Goal: Transaction & Acquisition: Subscribe to service/newsletter

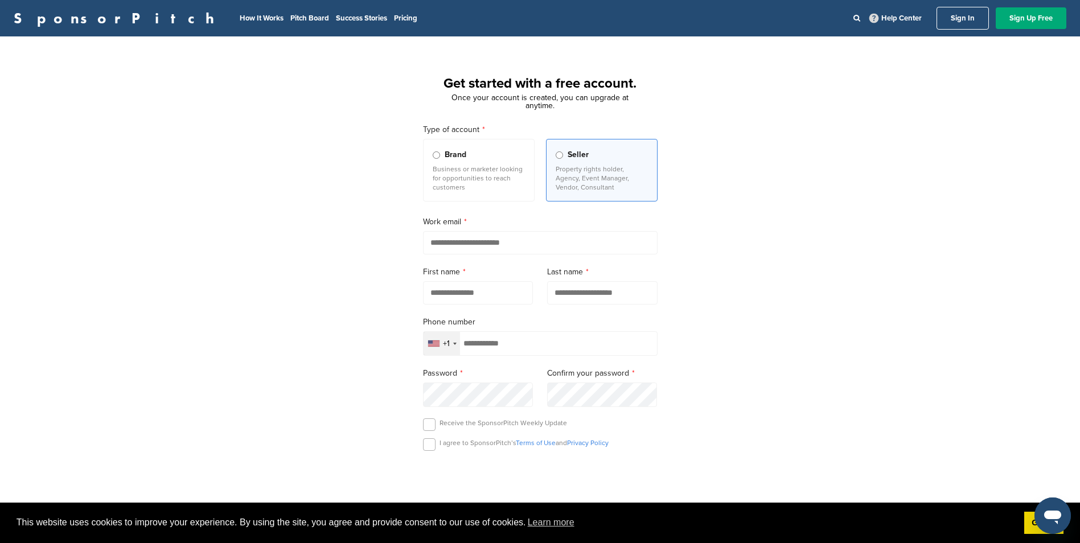
click at [458, 246] on input "email" at bounding box center [540, 242] width 235 height 23
type input "*"
type input "**********"
click at [365, 235] on div "**********" at bounding box center [540, 314] width 1080 height 529
click at [440, 298] on input "text" at bounding box center [478, 292] width 110 height 23
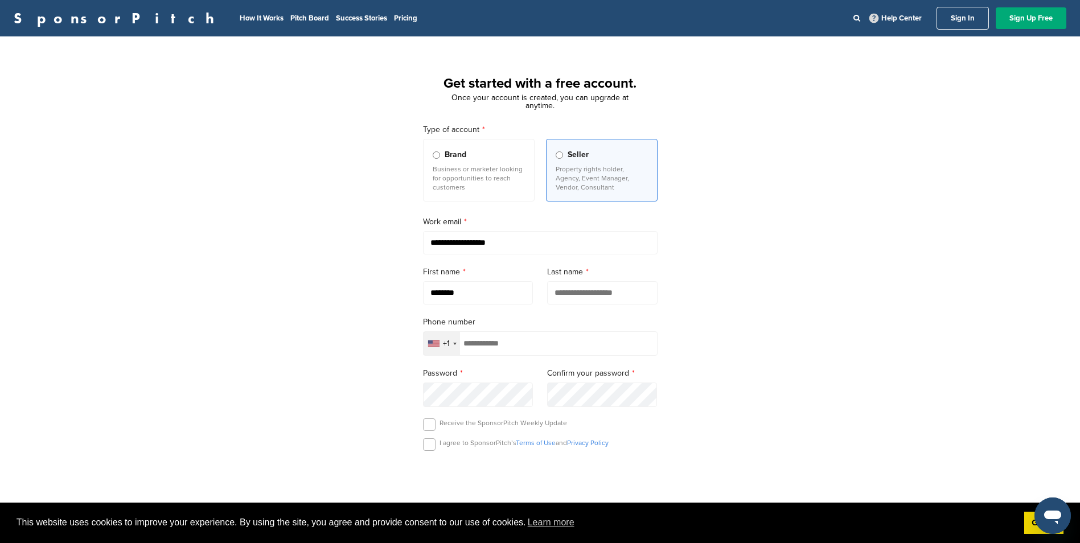
type input "********"
click at [762, 232] on div "**********" at bounding box center [540, 314] width 1080 height 529
click at [593, 298] on input "text" at bounding box center [602, 292] width 110 height 23
type input "********"
click at [686, 256] on div "**********" at bounding box center [540, 314] width 1080 height 529
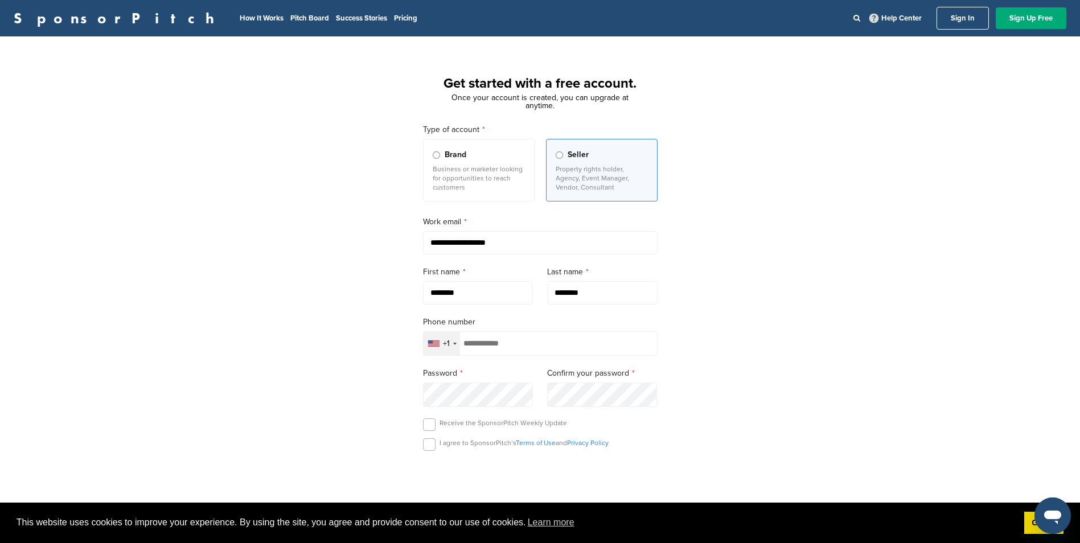
click at [493, 352] on input "tel" at bounding box center [540, 343] width 235 height 24
type input "**********"
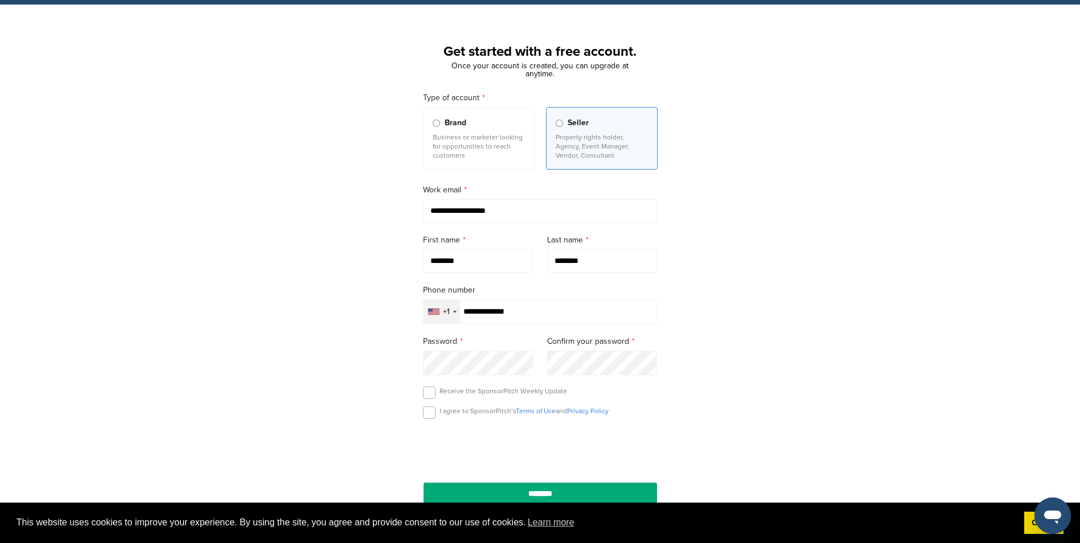
scroll to position [114, 0]
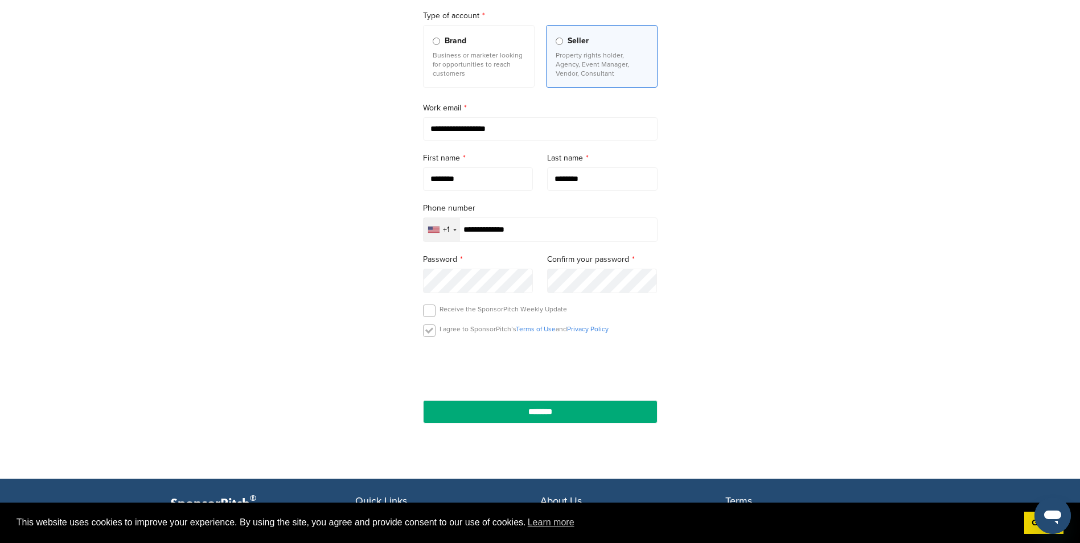
click at [423, 332] on label at bounding box center [429, 330] width 13 height 13
click at [427, 311] on label at bounding box center [429, 311] width 13 height 13
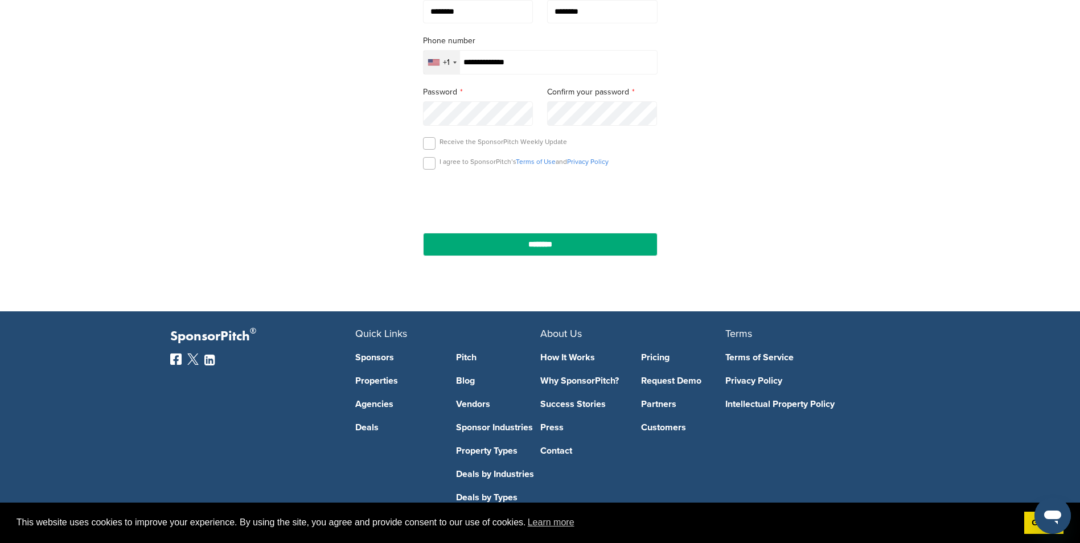
scroll to position [285, 0]
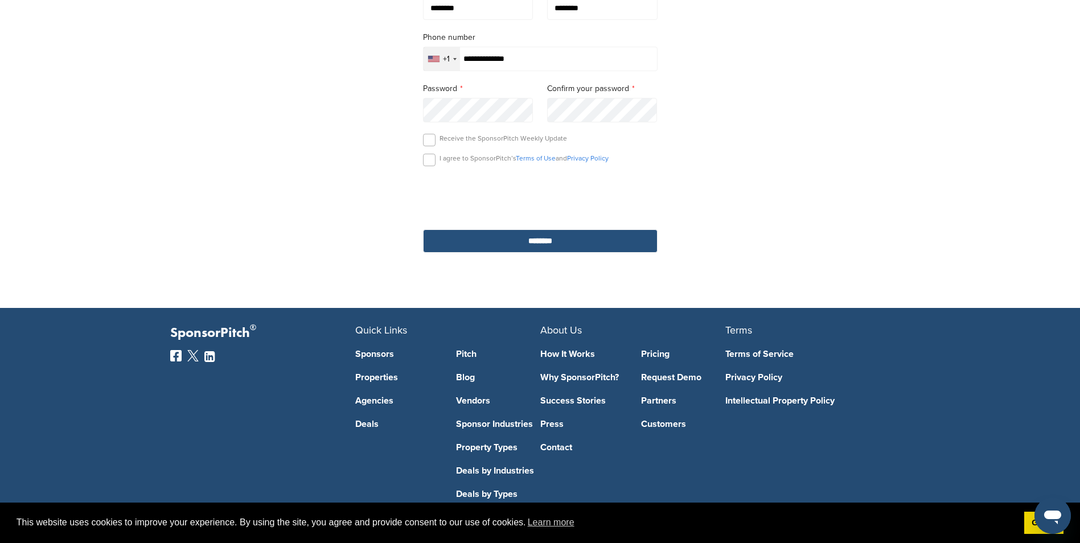
click at [507, 236] on input "********" at bounding box center [540, 240] width 235 height 23
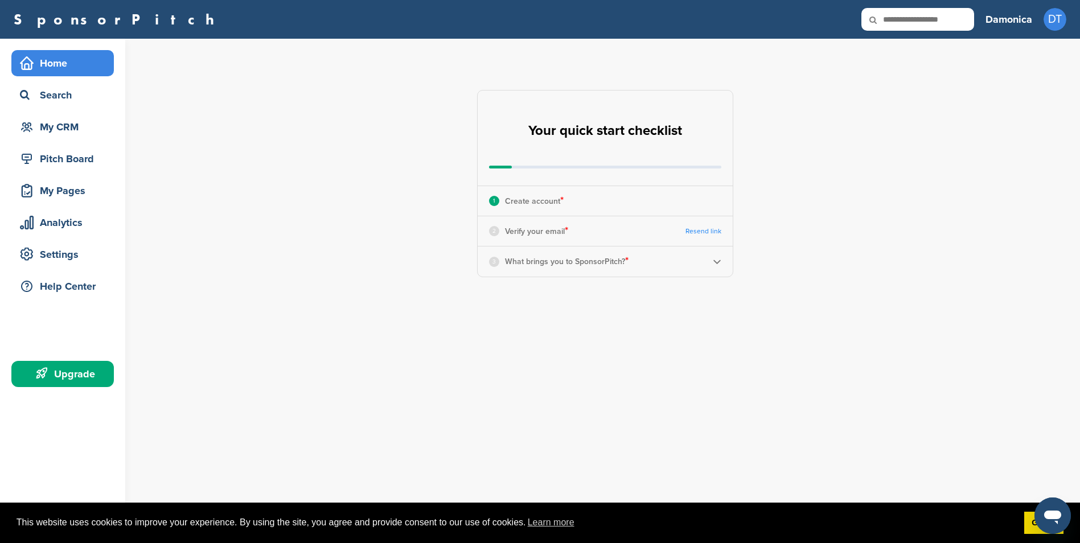
click at [718, 258] on img at bounding box center [717, 261] width 9 height 9
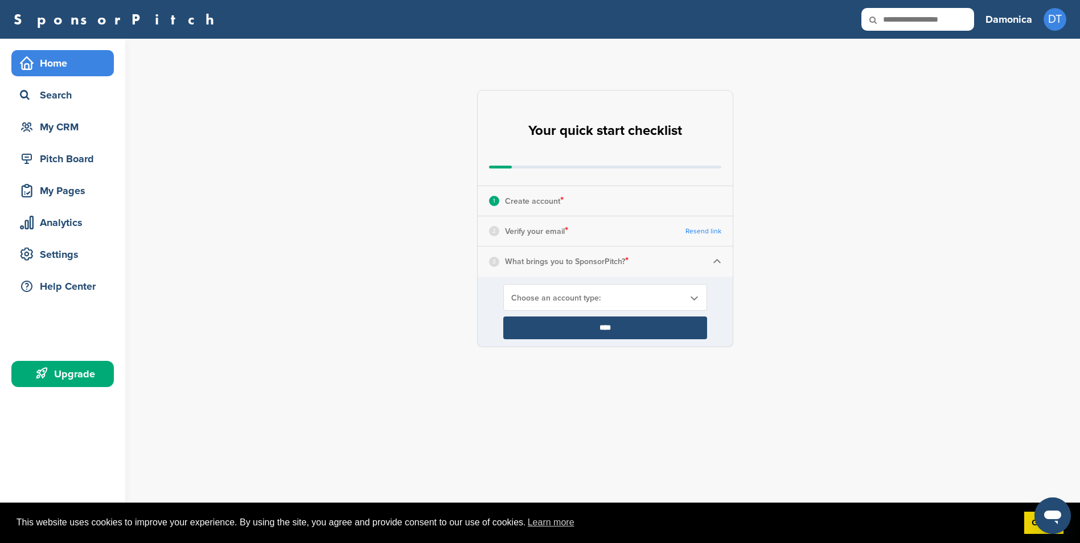
click at [623, 290] on div "Choose an account type:" at bounding box center [605, 297] width 204 height 27
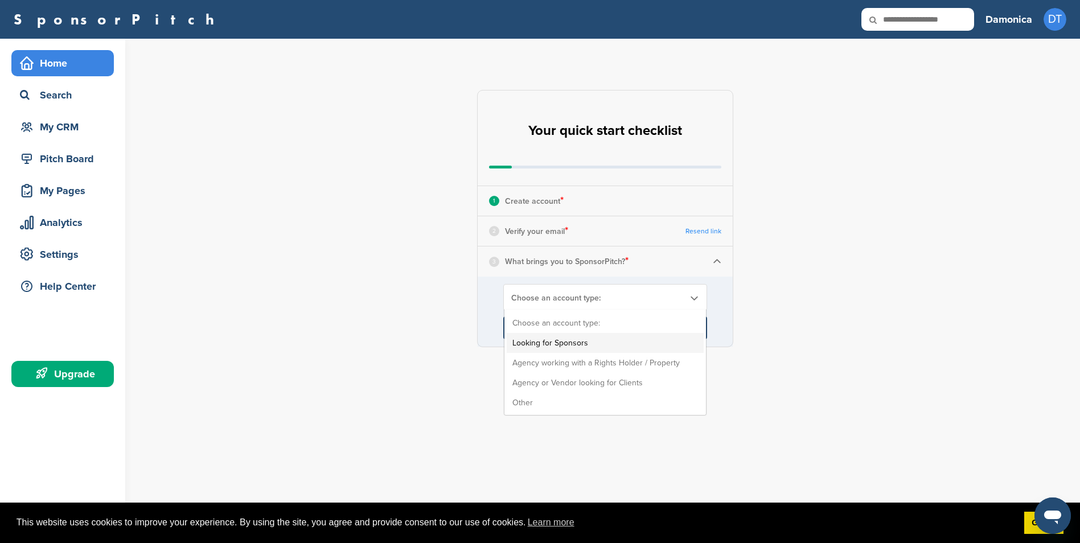
click at [591, 336] on li "Looking for Sponsors" at bounding box center [605, 343] width 197 height 20
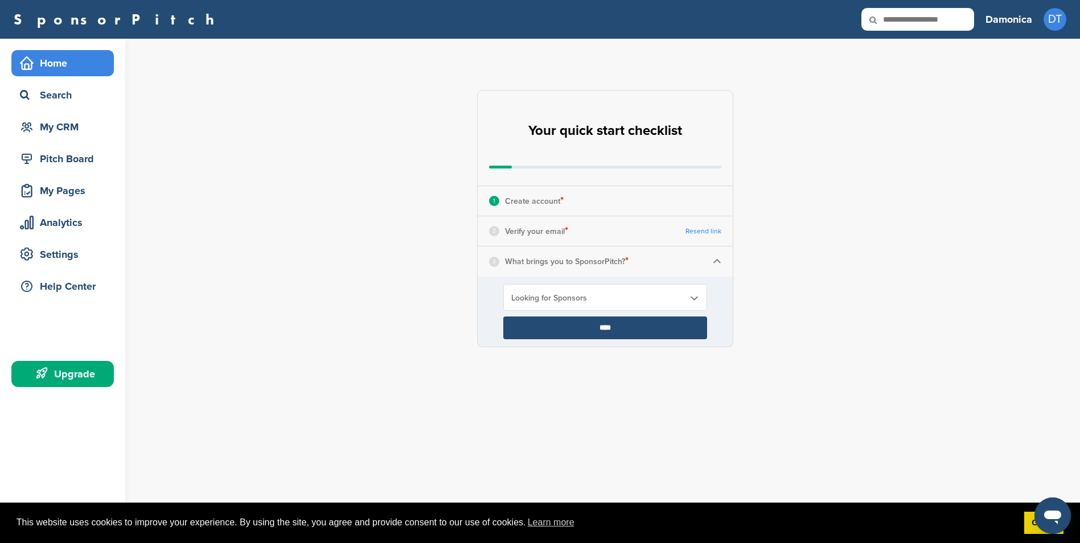
click at [73, 69] on div "Home" at bounding box center [65, 63] width 97 height 20
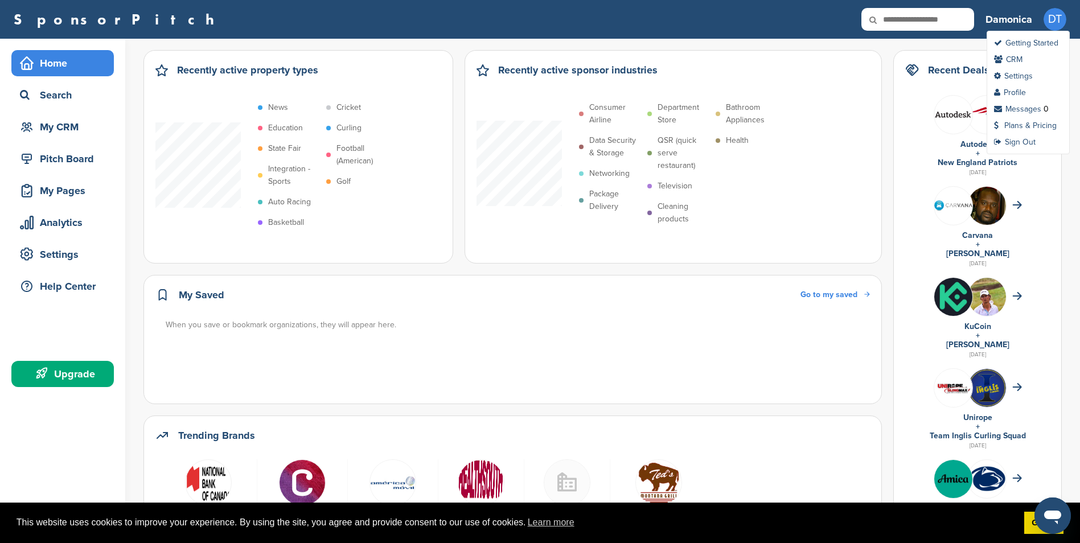
click at [1053, 15] on span "DT" at bounding box center [1054, 19] width 23 height 23
click at [1027, 48] on ul "Getting Started CRM Settings Profile Messages 0 Plans & Pricing Sign Out" at bounding box center [1027, 93] width 83 height 124
click at [1027, 40] on link "Getting Started" at bounding box center [1026, 43] width 64 height 10
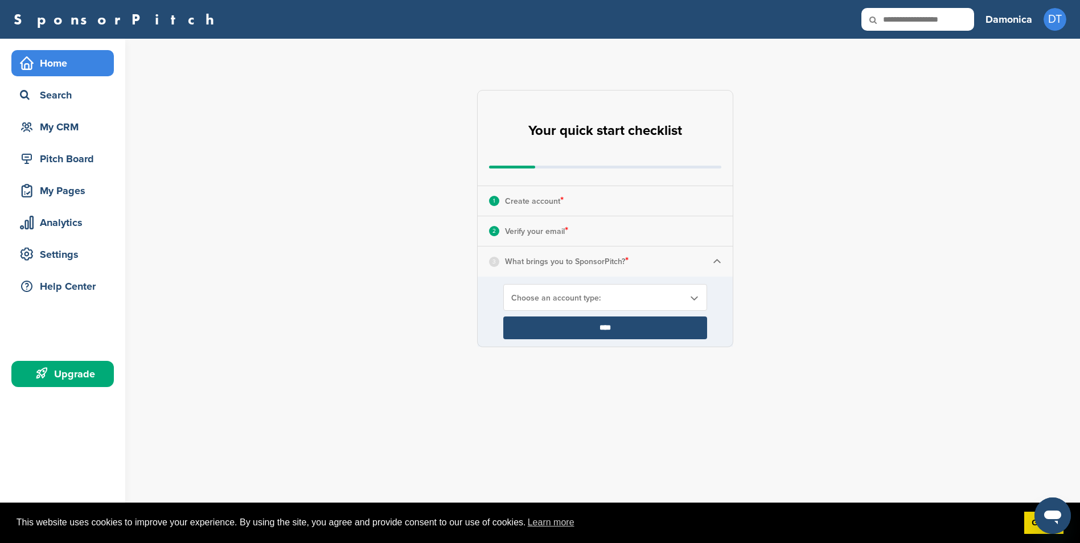
click at [622, 297] on span "Choose an account type:" at bounding box center [597, 298] width 173 height 10
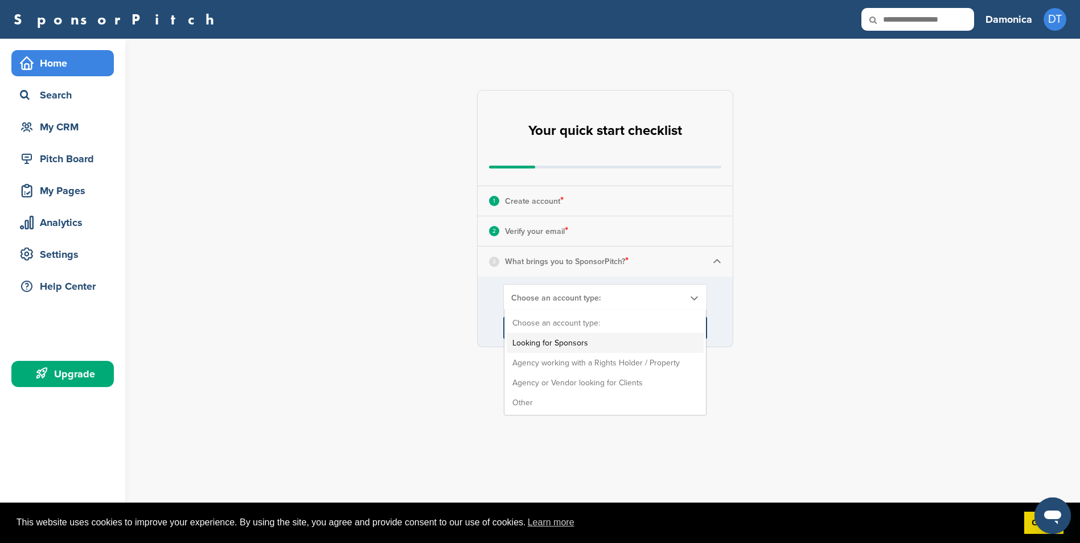
click at [582, 340] on li "Looking for Sponsors" at bounding box center [605, 343] width 197 height 20
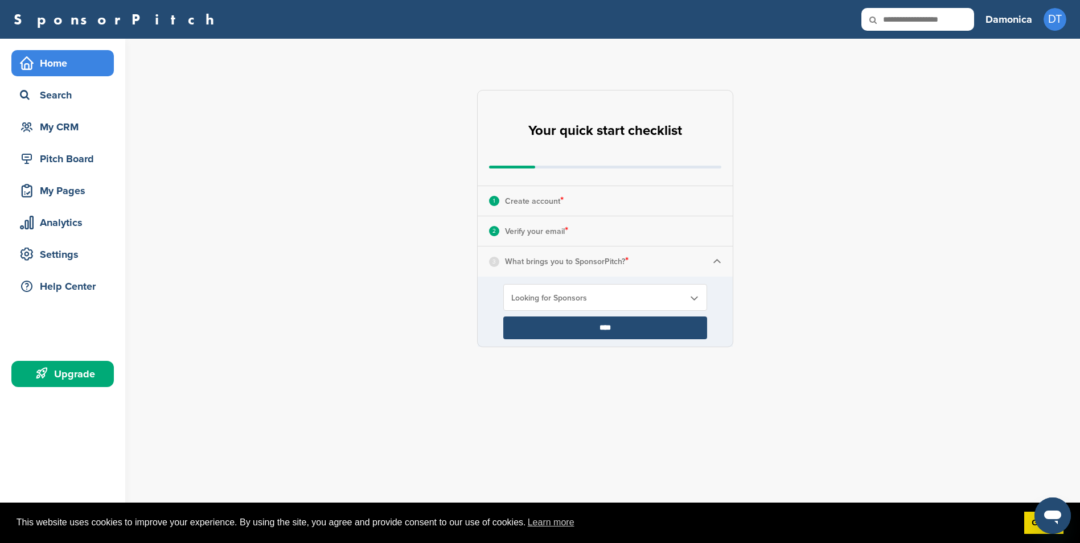
click at [578, 331] on input "****" at bounding box center [605, 327] width 204 height 23
click at [600, 329] on input "****" at bounding box center [605, 327] width 204 height 23
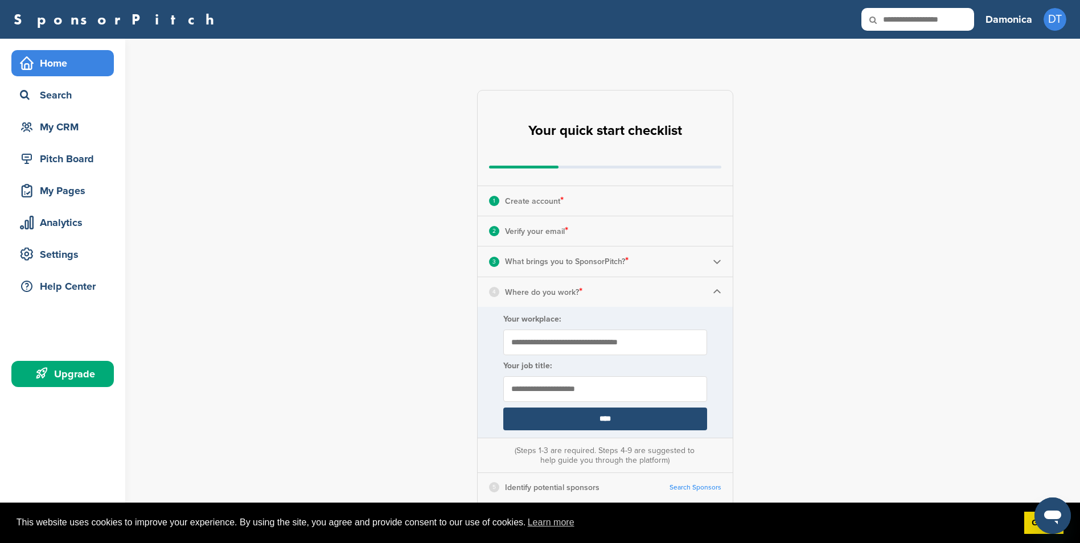
click at [1038, 18] on div "Damonica DT Getting Started CRM Settings Profile Messages 0 Plans & Pricing Sig…" at bounding box center [1025, 19] width 81 height 25
click at [1046, 19] on span "DT" at bounding box center [1054, 19] width 23 height 23
click at [1022, 77] on link "Settings" at bounding box center [1013, 76] width 39 height 10
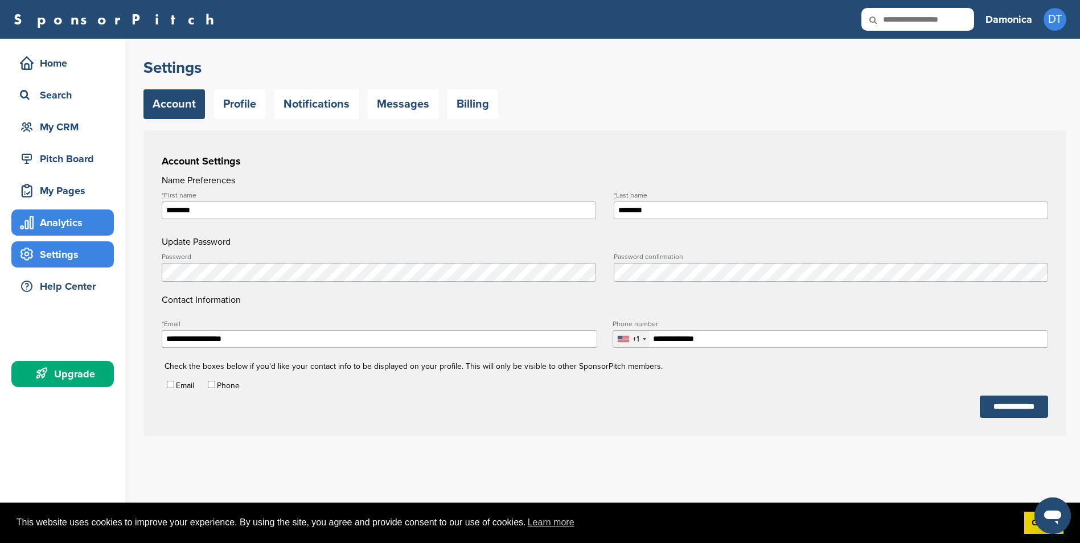
drag, startPoint x: 275, startPoint y: 214, endPoint x: 39, endPoint y: 224, distance: 236.4
click at [46, 228] on div "**********" at bounding box center [540, 291] width 1080 height 504
type input "**********"
drag, startPoint x: 665, startPoint y: 208, endPoint x: 550, endPoint y: 214, distance: 114.6
click at [555, 214] on form "**********" at bounding box center [605, 296] width 886 height 244
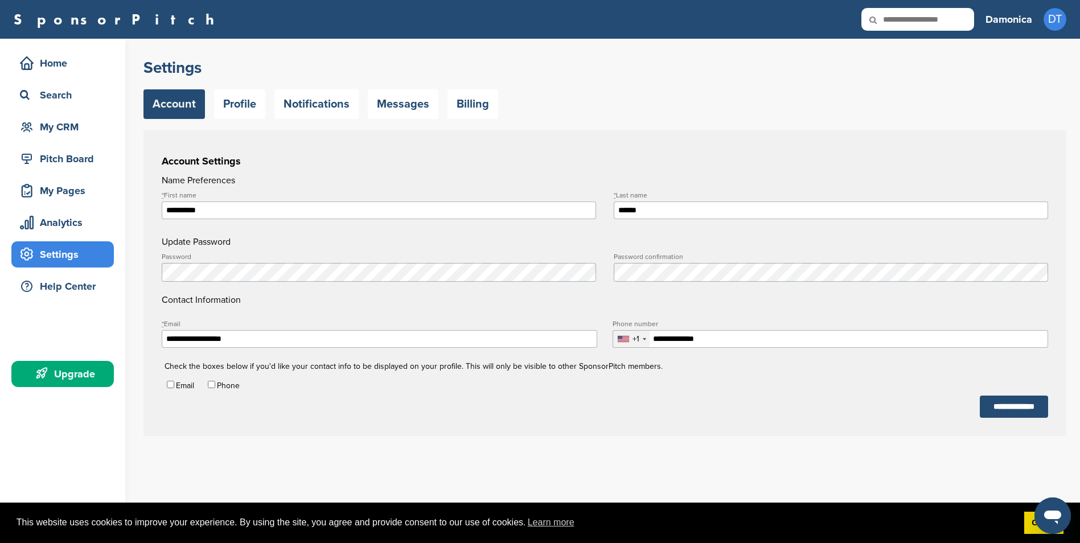
type input "******"
click at [538, 194] on label "* First name" at bounding box center [379, 195] width 434 height 7
click at [538, 201] on input "**********" at bounding box center [379, 210] width 434 height 18
click at [991, 404] on input "**********" at bounding box center [1014, 407] width 68 height 22
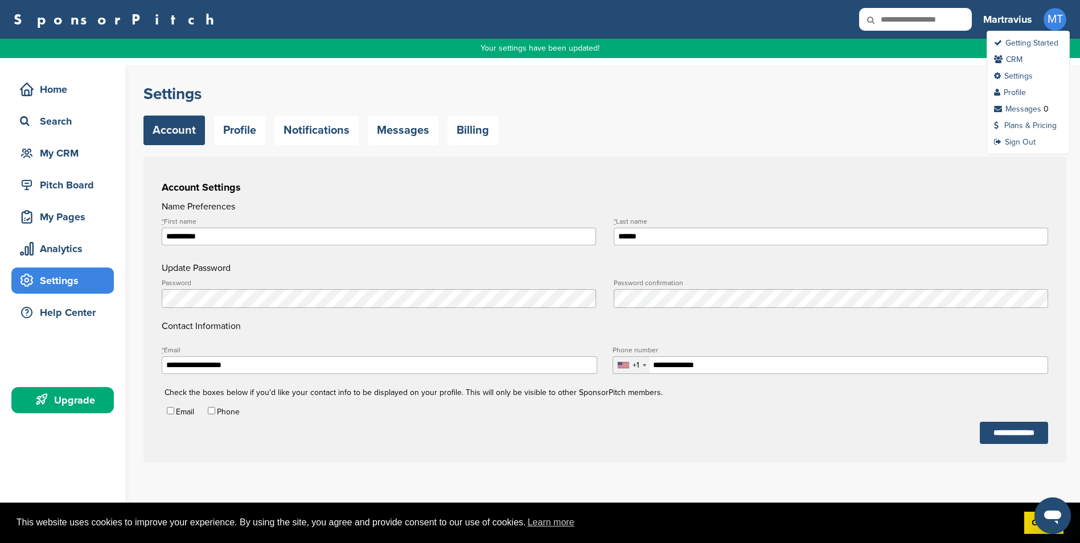
click at [1056, 15] on span "MT" at bounding box center [1054, 19] width 23 height 23
click at [1018, 43] on link "Getting Started" at bounding box center [1026, 43] width 64 height 10
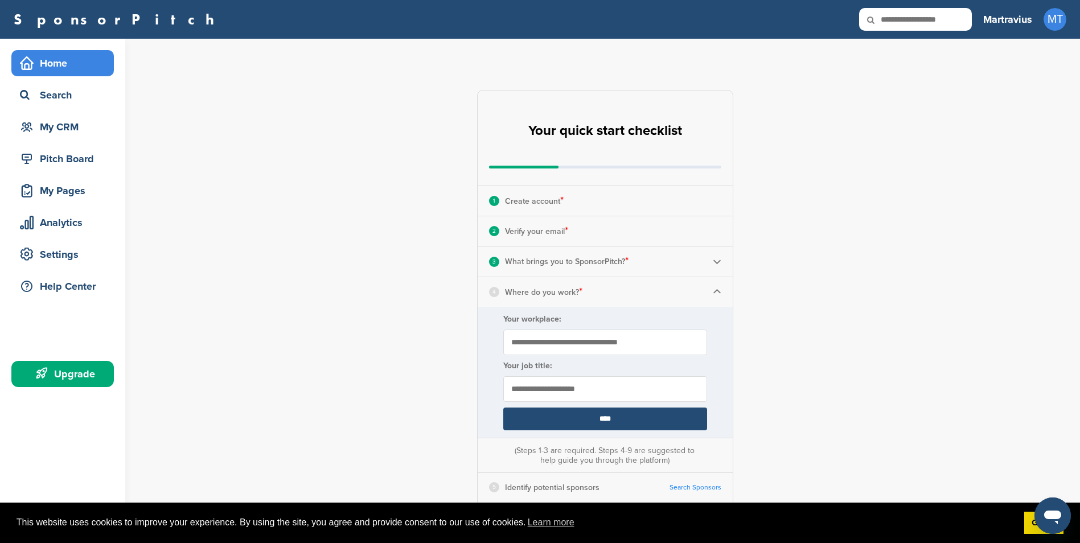
click at [567, 345] on input "Your workplace:" at bounding box center [605, 343] width 204 height 26
type input "******"
click at [560, 392] on input "text" at bounding box center [605, 389] width 204 height 26
type input "*****"
click at [569, 417] on input "****" at bounding box center [605, 419] width 204 height 23
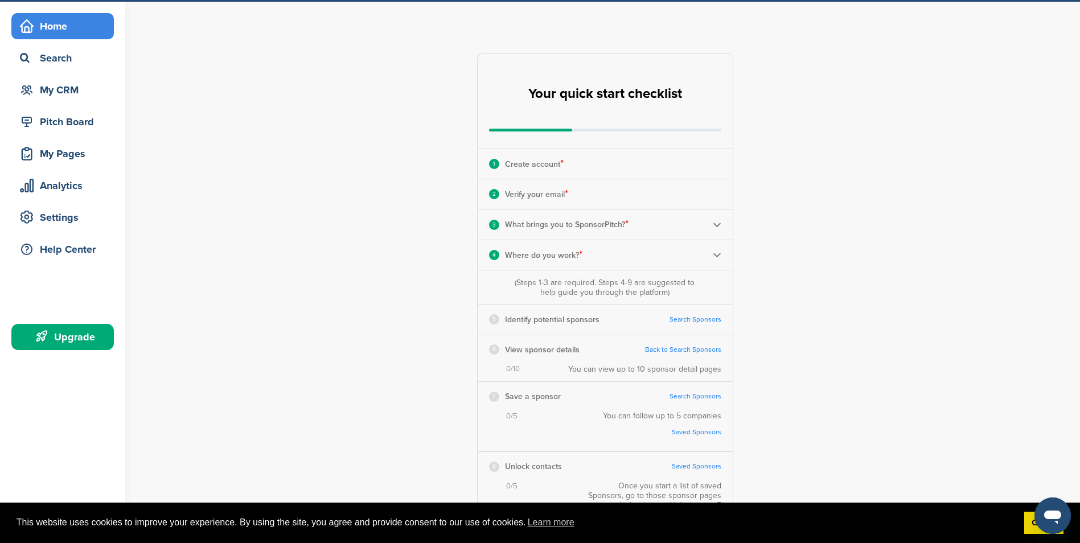
scroll to position [57, 0]
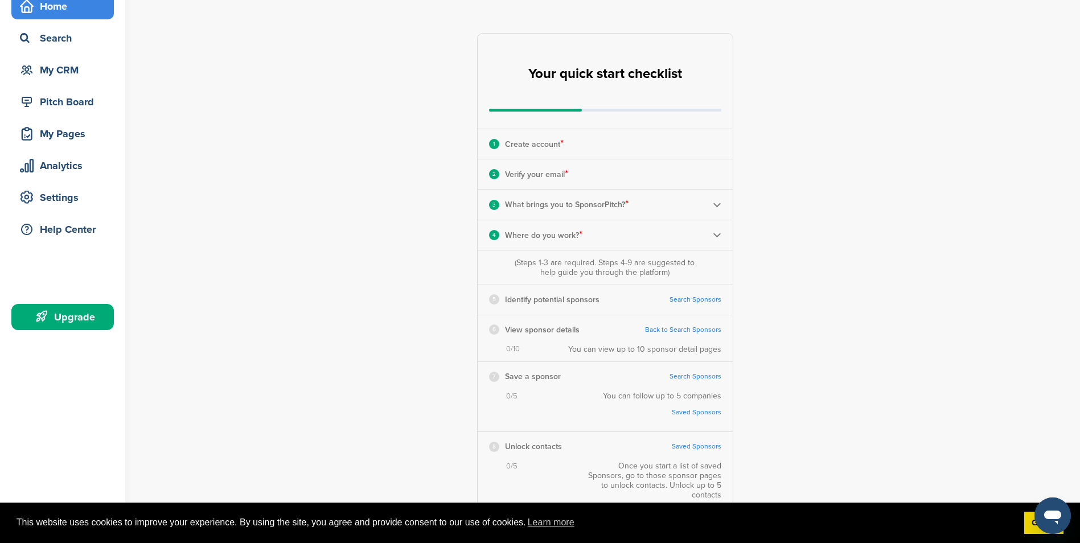
click at [697, 297] on link "Search Sponsors" at bounding box center [695, 299] width 52 height 9
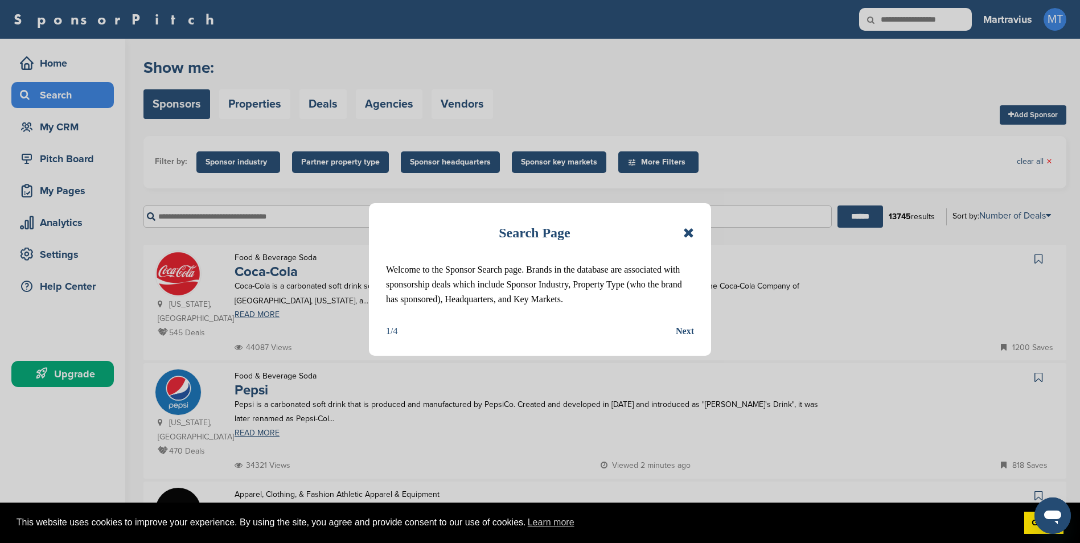
click at [687, 339] on div "Next" at bounding box center [685, 331] width 18 height 15
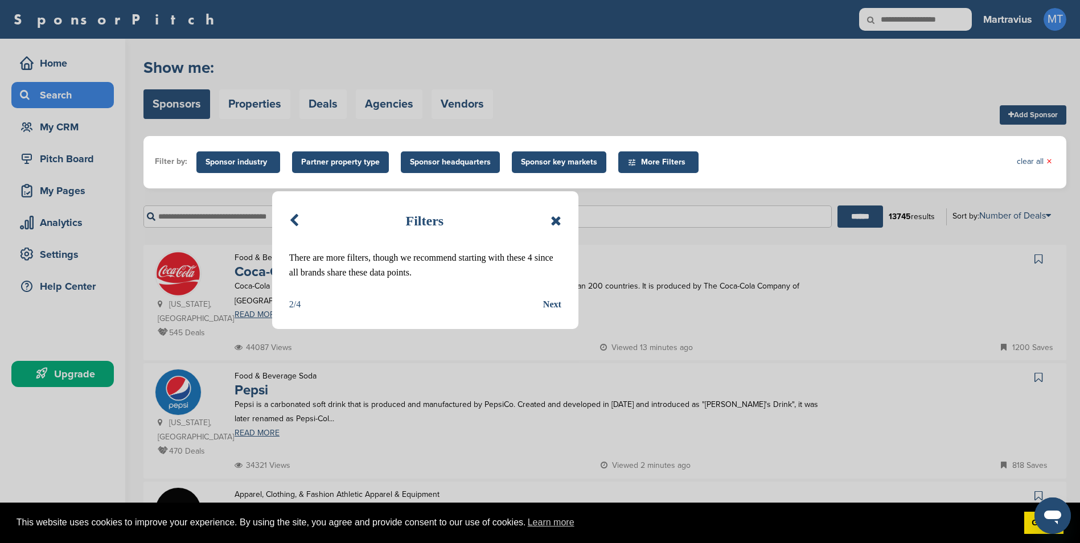
click at [548, 299] on div "Next" at bounding box center [552, 304] width 18 height 15
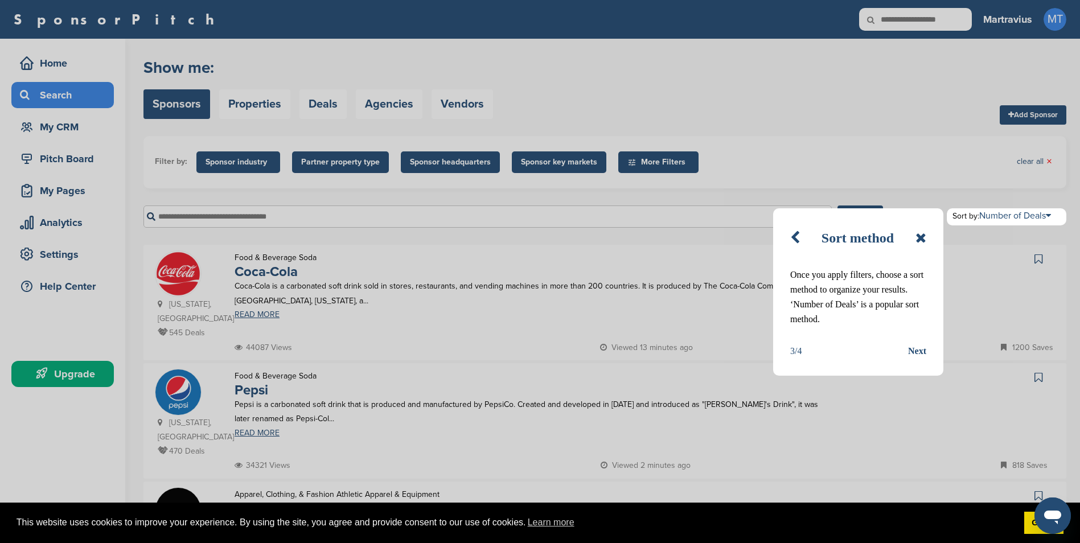
click at [913, 356] on div "Next" at bounding box center [917, 351] width 18 height 15
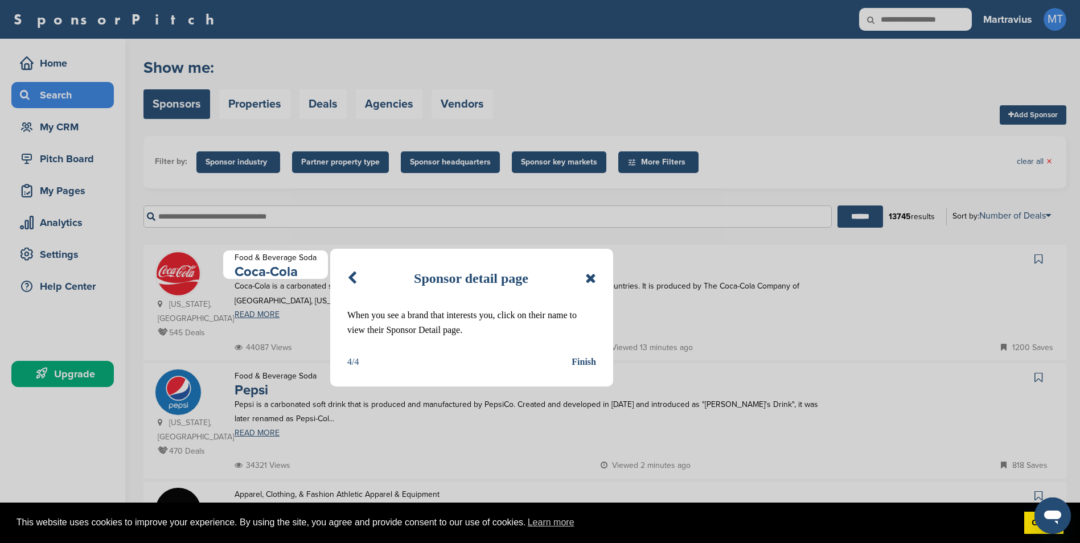
click at [583, 359] on div "Finish" at bounding box center [583, 362] width 24 height 15
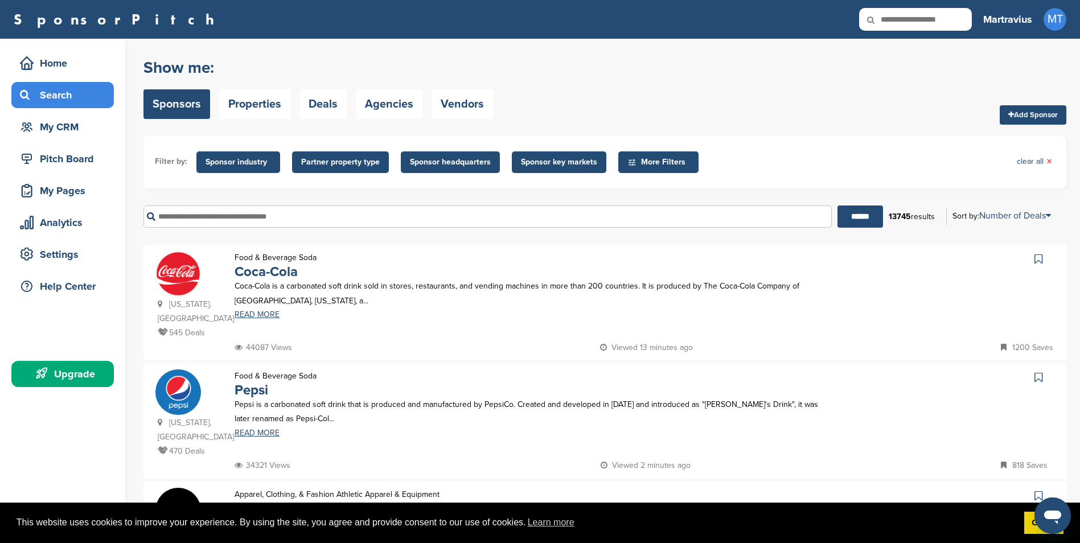
click at [267, 218] on input "text" at bounding box center [487, 216] width 688 height 22
click at [502, 192] on form "Filter by: Sponsor industry Sponsor Industry × Apparel, Clothing, & Fashion Acc…" at bounding box center [604, 186] width 923 height 100
click at [285, 271] on link "Coca-Cola" at bounding box center [266, 272] width 63 height 17
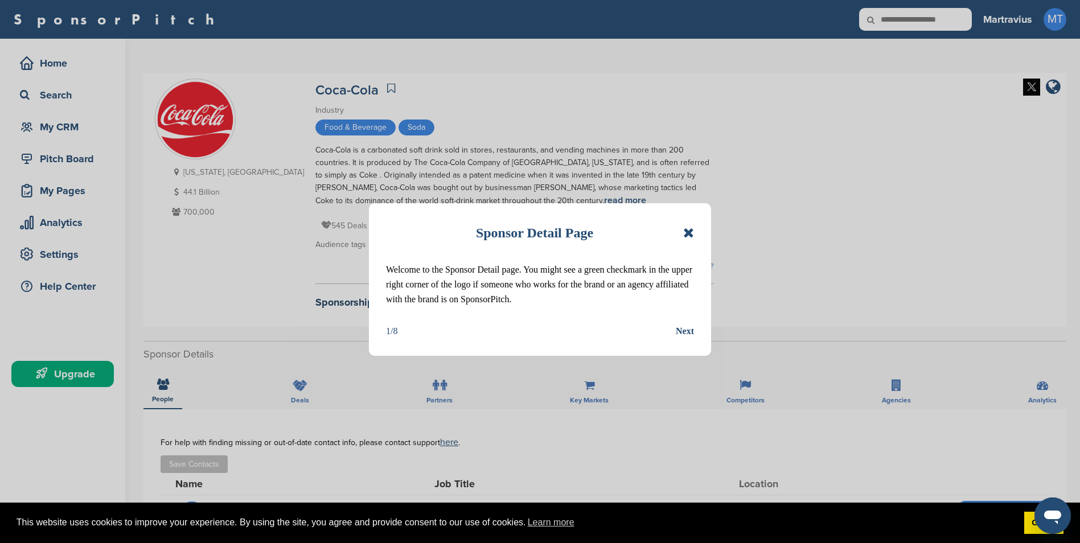
click at [687, 327] on div "Next" at bounding box center [685, 331] width 18 height 15
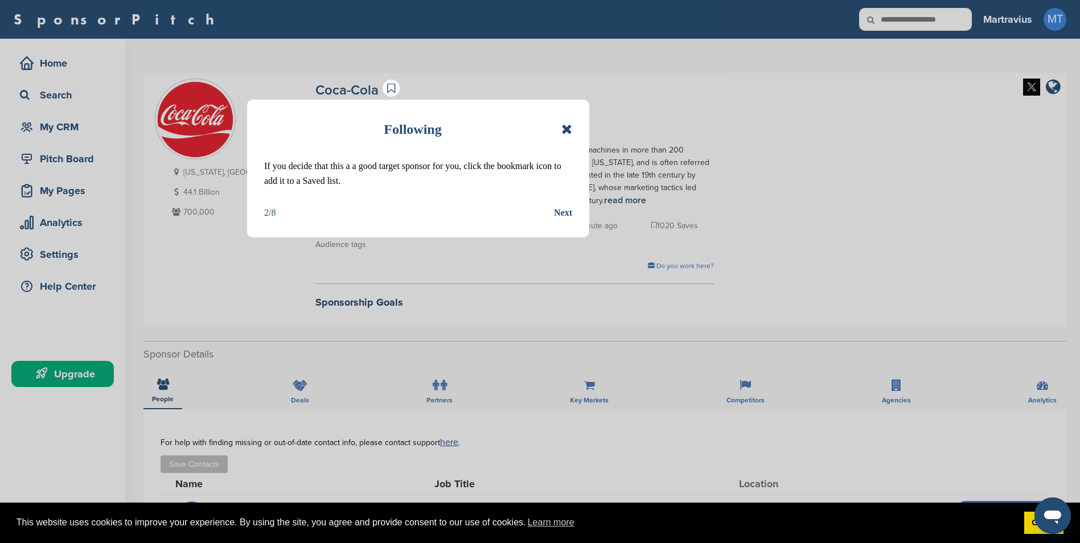
click at [555, 215] on div "Next" at bounding box center [563, 212] width 18 height 15
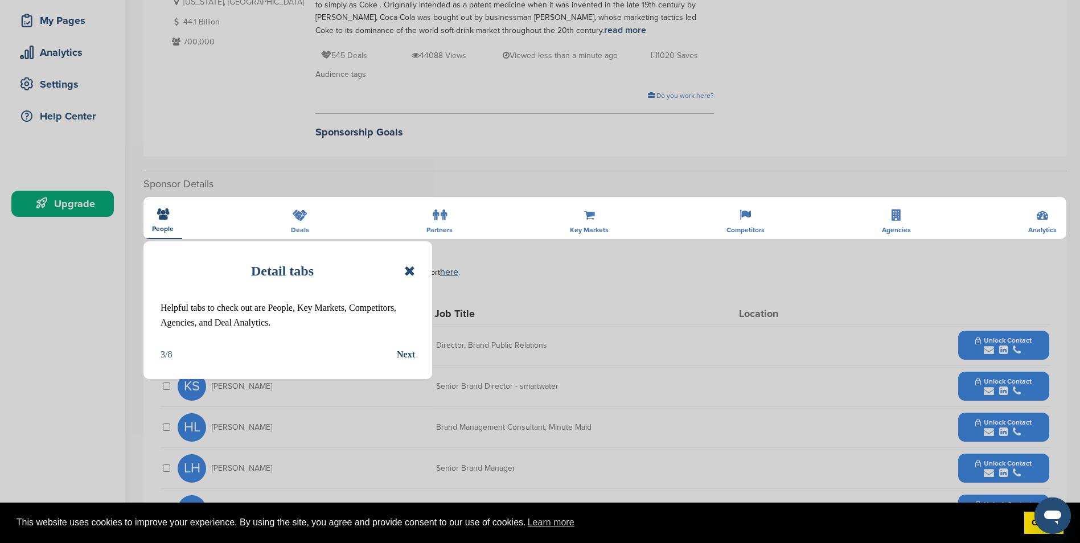
scroll to position [171, 0]
click at [405, 274] on icon at bounding box center [409, 271] width 11 height 14
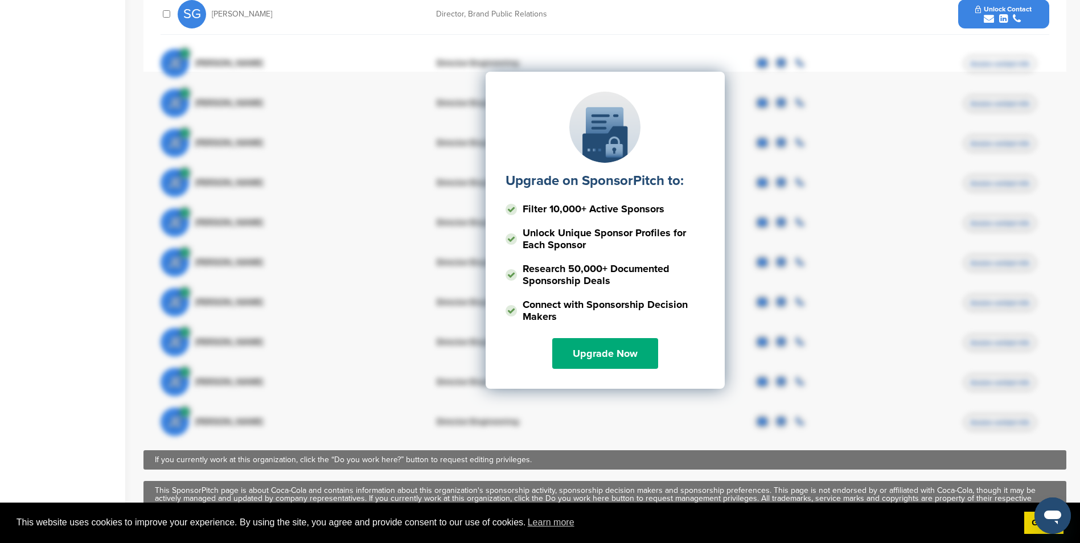
scroll to position [683, 0]
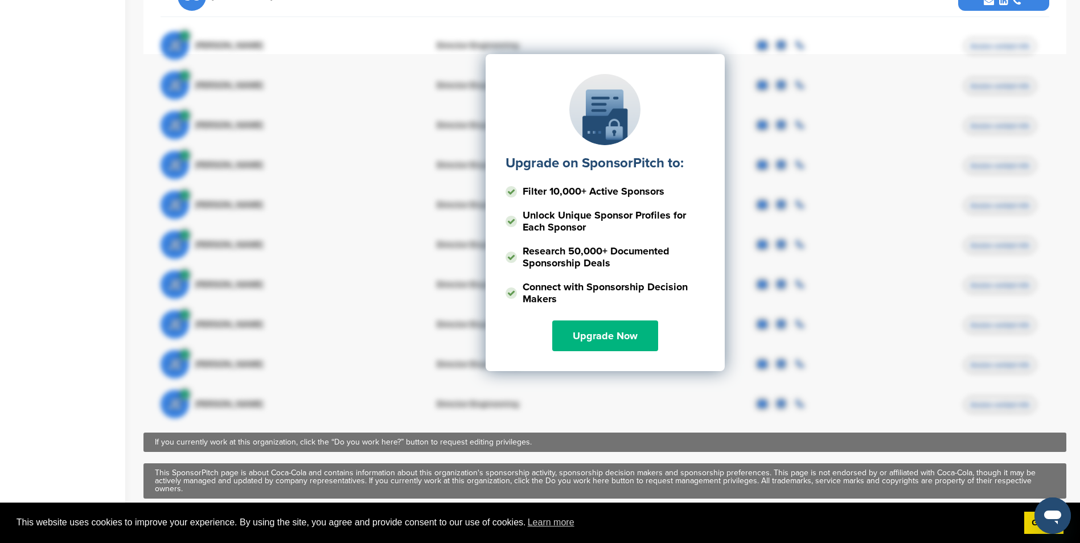
click at [589, 331] on link "Upgrade Now" at bounding box center [605, 335] width 106 height 31
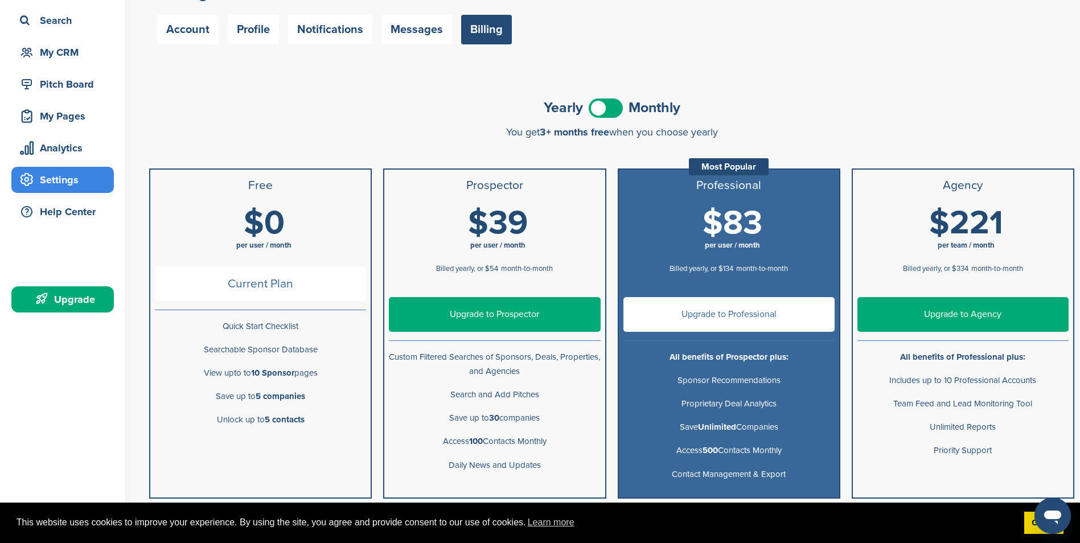
scroll to position [228, 0]
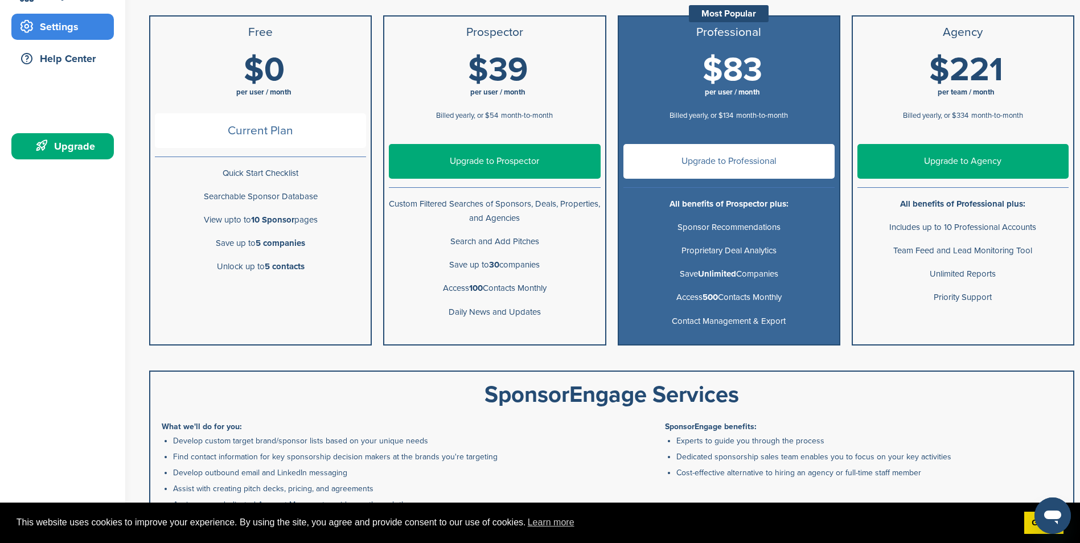
click at [285, 130] on span "Current Plan" at bounding box center [260, 130] width 211 height 35
click at [283, 257] on li "Unlock up to 5 contacts" at bounding box center [260, 266] width 220 height 23
click at [275, 302] on ul "Free $0 per user / month Current Plan Quick Start Checklist Searchable Sponsor …" at bounding box center [260, 180] width 223 height 330
click at [271, 302] on ul "Free $0 per user / month Current Plan Quick Start Checklist Searchable Sponsor …" at bounding box center [260, 180] width 223 height 330
click at [269, 298] on ul "Free $0 per user / month Current Plan Quick Start Checklist Searchable Sponsor …" at bounding box center [260, 180] width 223 height 330
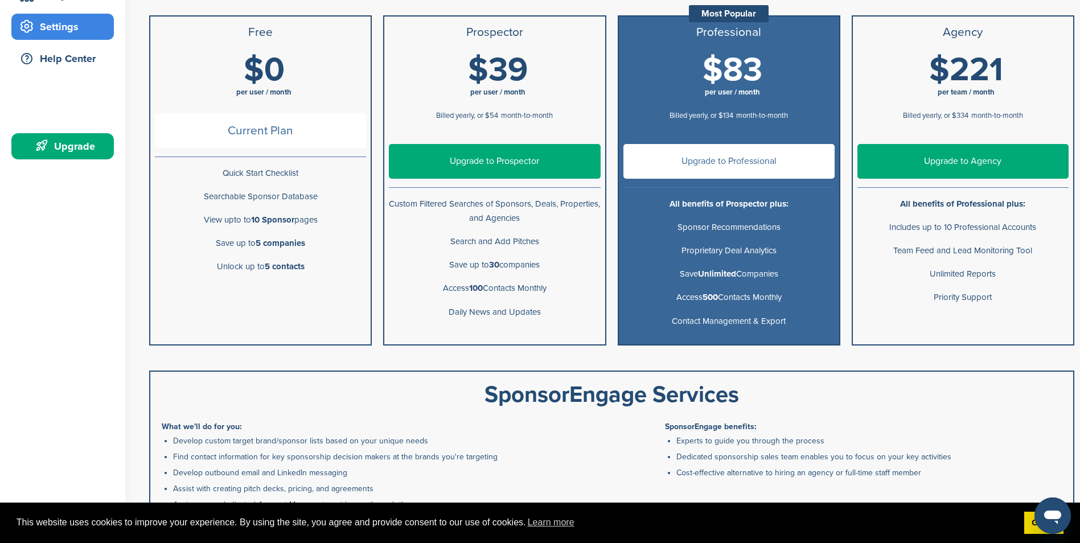
click at [268, 298] on ul "Free $0 per user / month Current Plan Quick Start Checklist Searchable Sponsor …" at bounding box center [260, 180] width 223 height 330
click at [268, 296] on ul "Free $0 per user / month Current Plan Quick Start Checklist Searchable Sponsor …" at bounding box center [260, 180] width 223 height 330
click at [267, 295] on ul "Free $0 per user / month Current Plan Quick Start Checklist Searchable Sponsor …" at bounding box center [260, 180] width 223 height 330
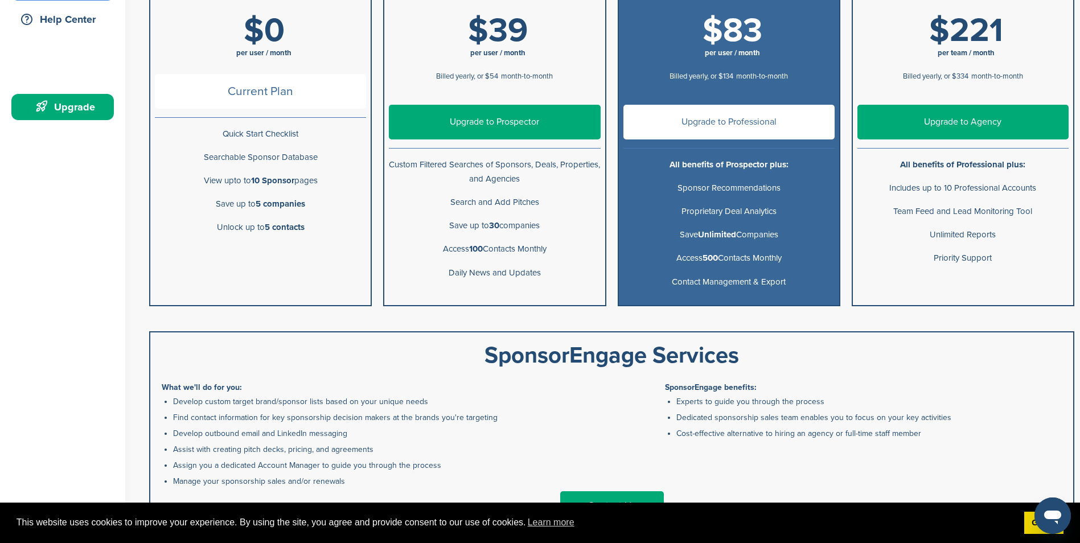
scroll to position [0, 0]
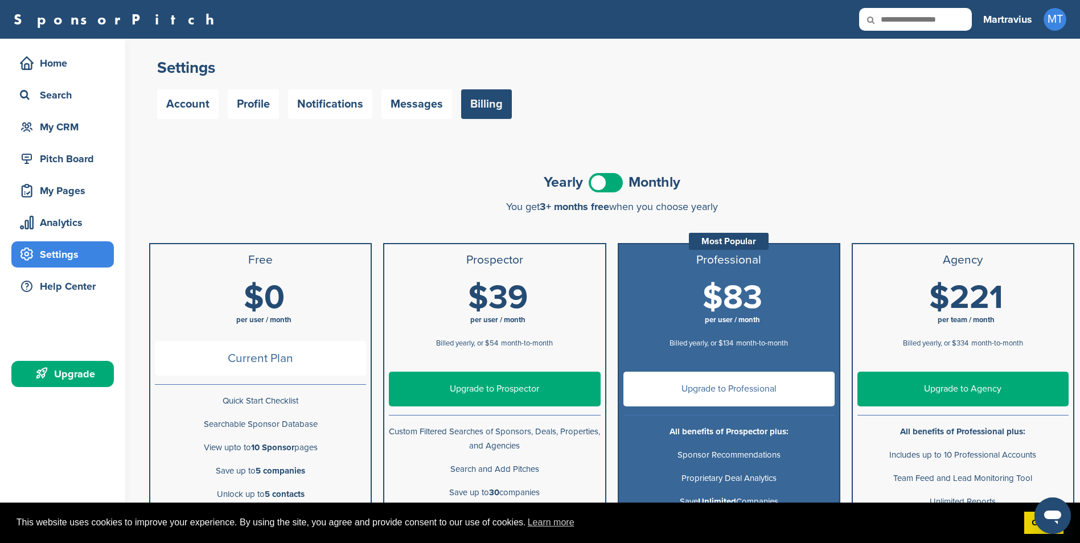
click at [268, 274] on li "Free" at bounding box center [260, 260] width 220 height 32
click at [86, 69] on div "Home" at bounding box center [65, 63] width 97 height 20
click at [77, 90] on div "Search" at bounding box center [65, 95] width 97 height 20
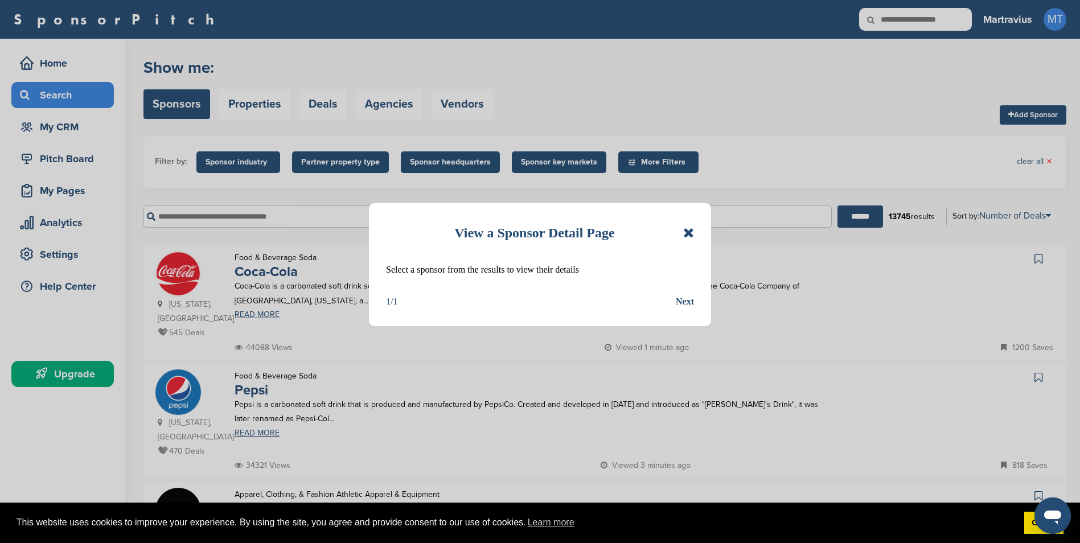
click at [685, 305] on div "Next" at bounding box center [685, 301] width 18 height 15
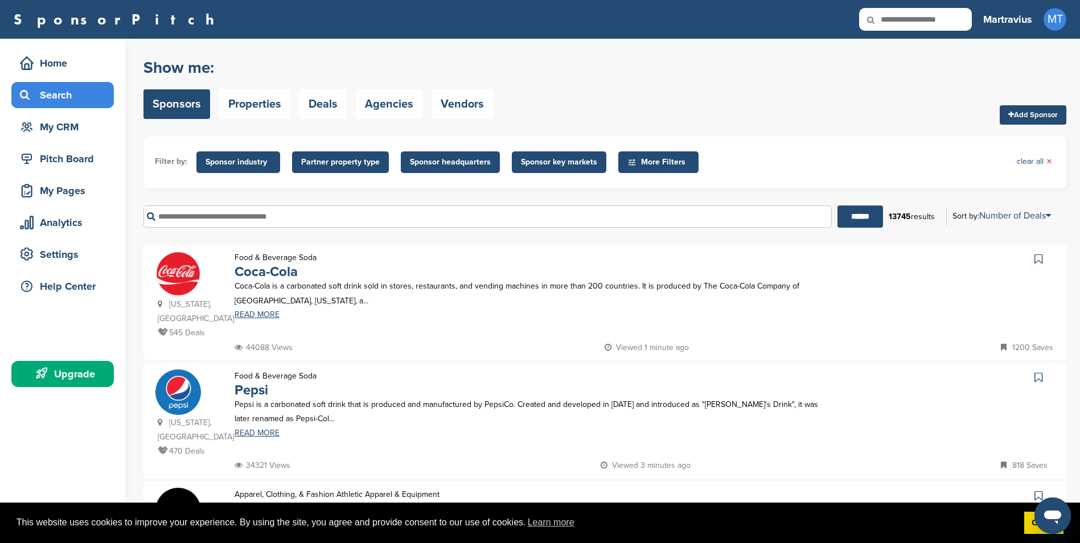
click at [1035, 258] on icon at bounding box center [1038, 258] width 8 height 11
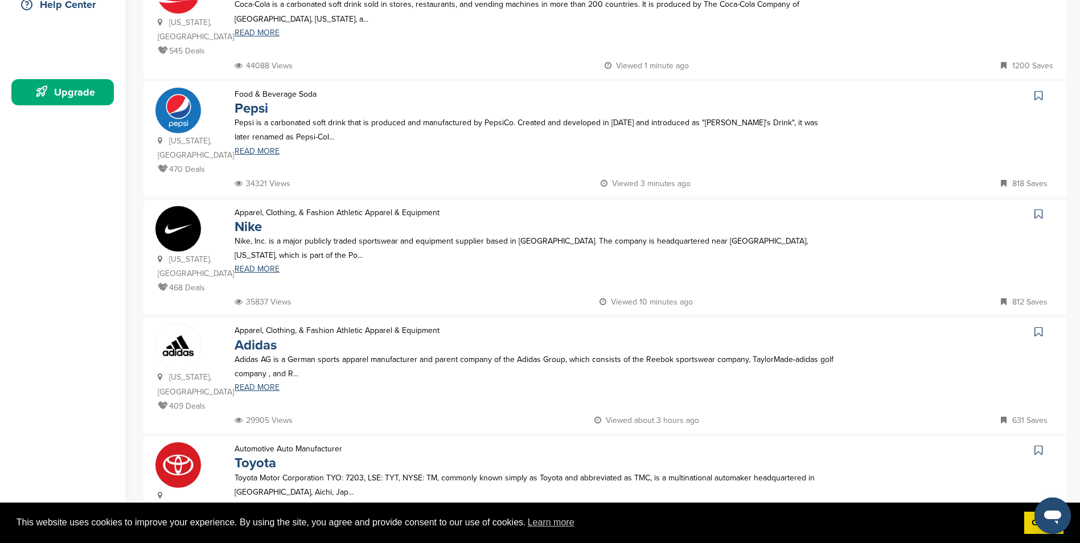
scroll to position [285, 0]
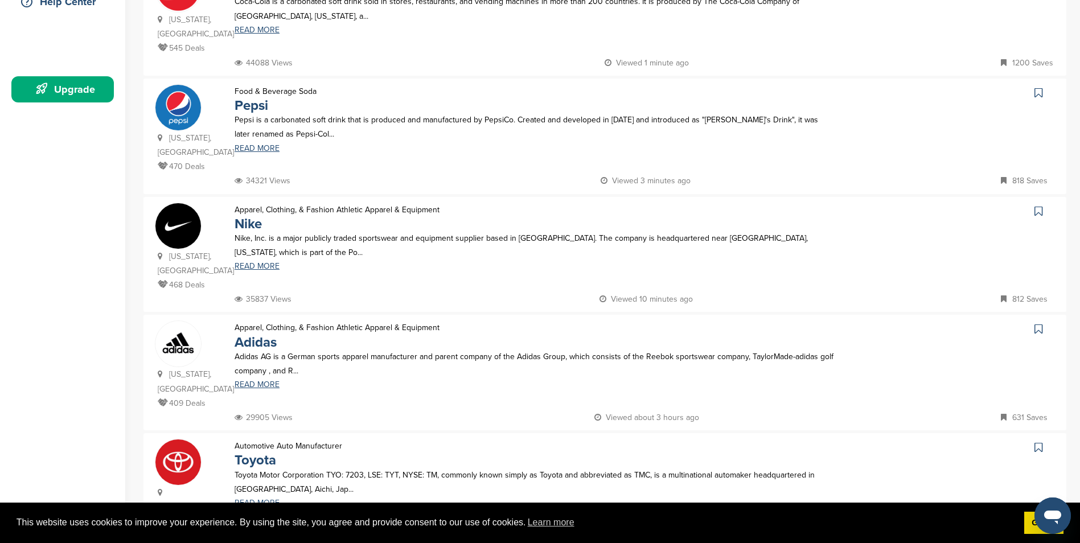
click at [1039, 205] on icon at bounding box center [1038, 210] width 8 height 11
click at [1036, 87] on icon at bounding box center [1038, 92] width 8 height 11
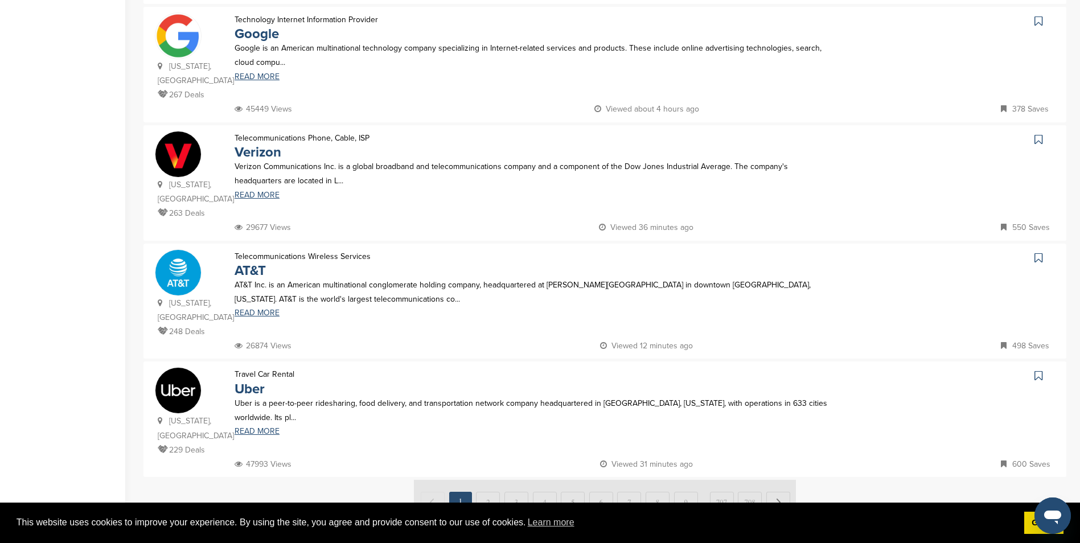
scroll to position [968, 0]
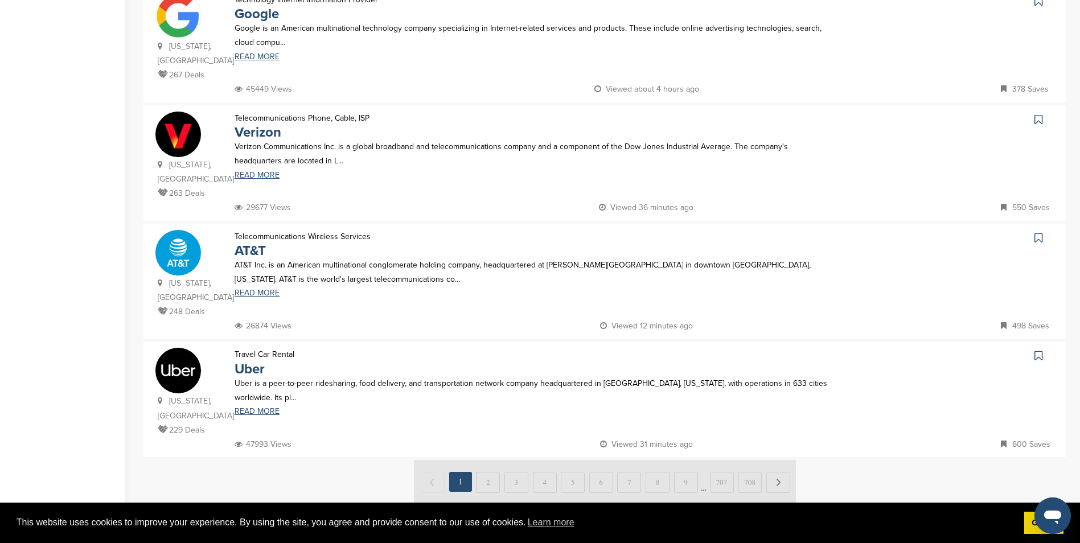
click at [1039, 232] on icon at bounding box center [1038, 237] width 8 height 11
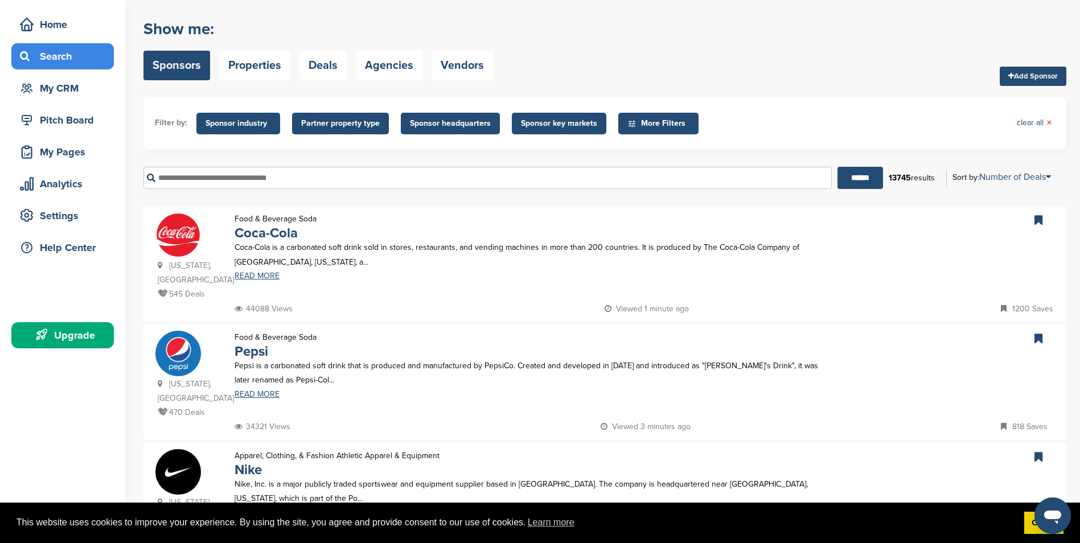
scroll to position [0, 0]
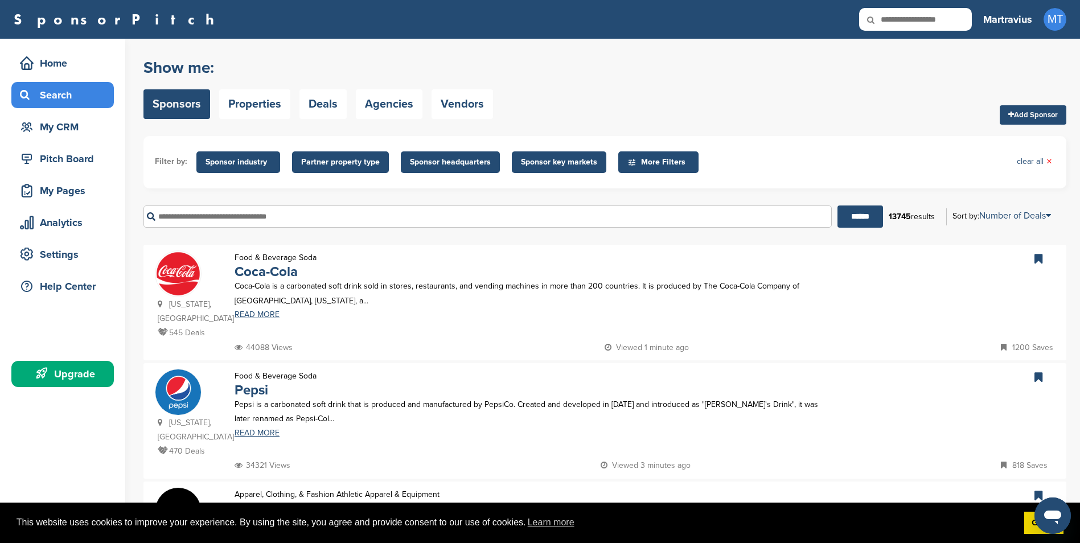
click at [1004, 113] on link "Add Sponsor" at bounding box center [1032, 114] width 67 height 19
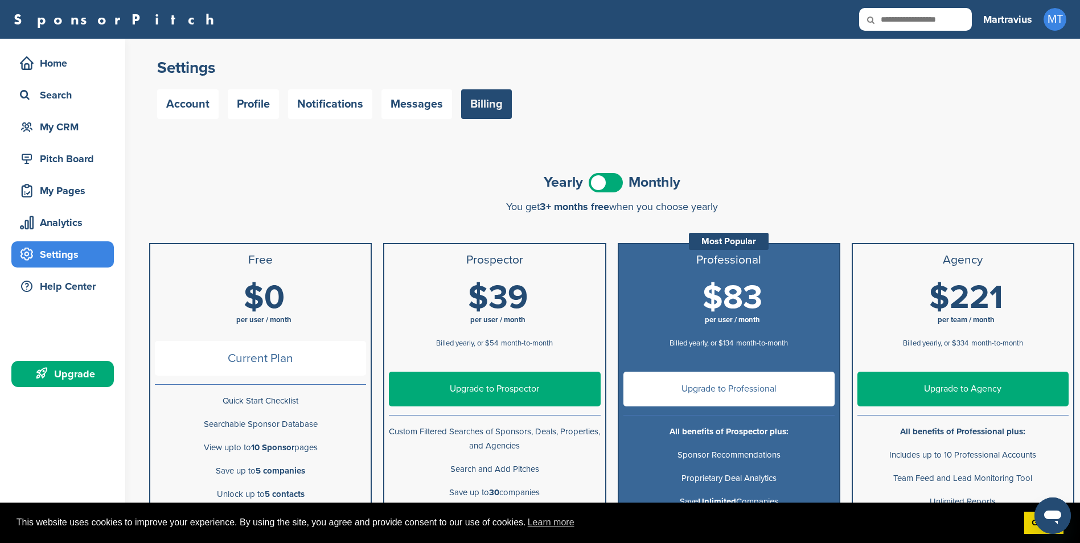
click at [1017, 23] on h3 "Martravius" at bounding box center [1007, 19] width 49 height 16
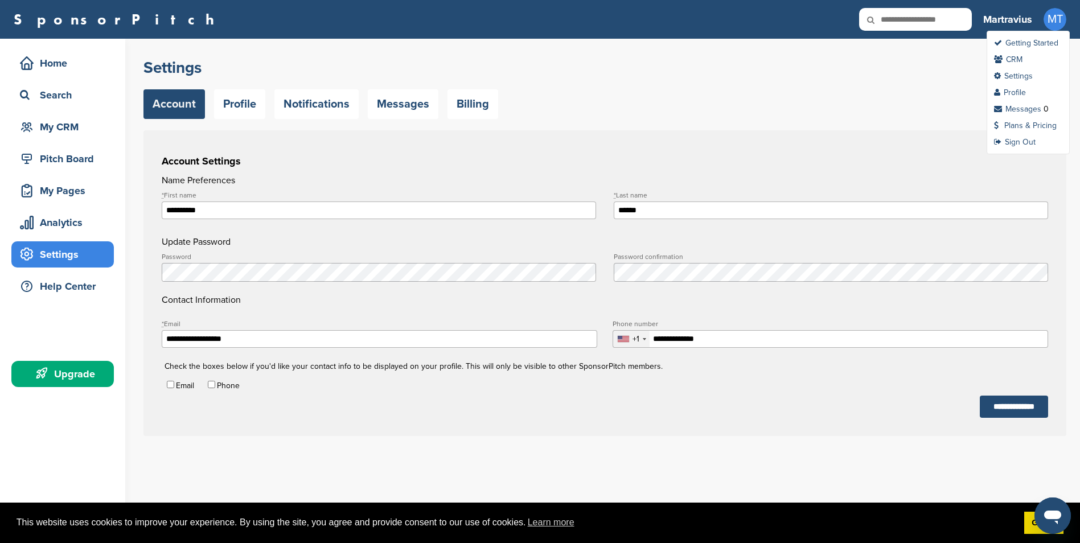
click at [1052, 19] on span "MT" at bounding box center [1054, 19] width 23 height 23
click at [1026, 42] on link "Getting Started" at bounding box center [1026, 43] width 64 height 10
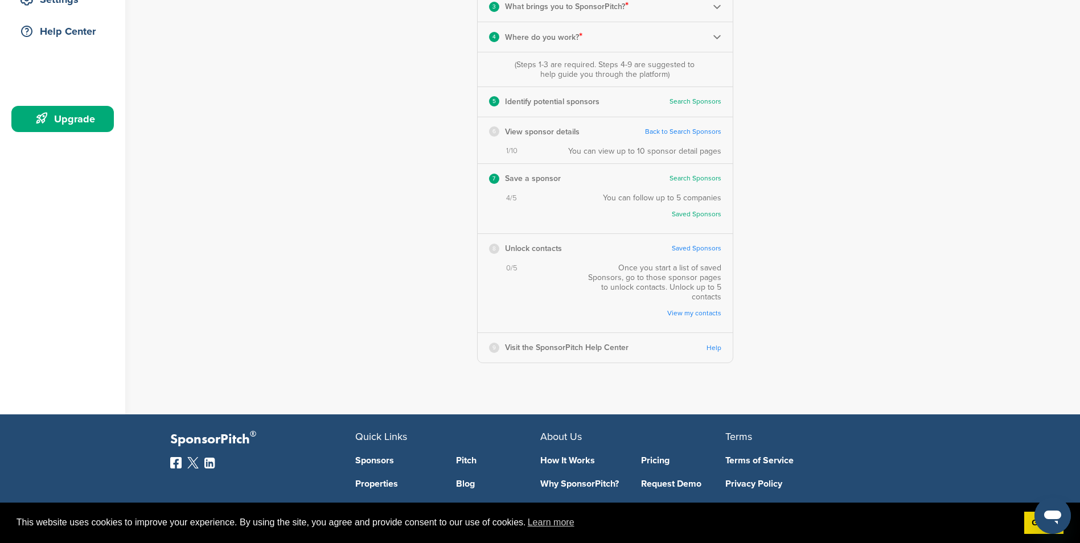
scroll to position [285, 0]
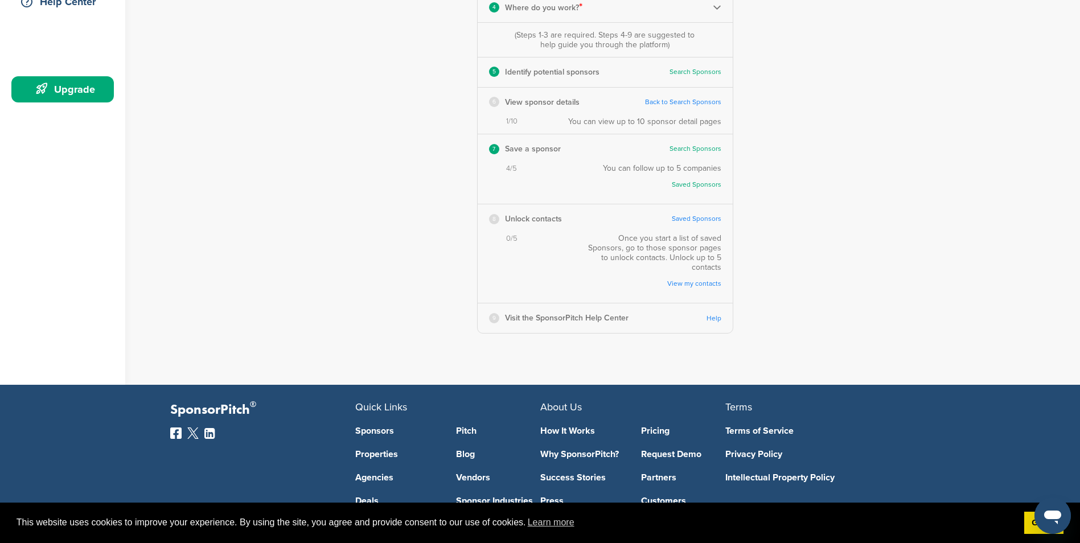
click at [677, 279] on link "View my contacts" at bounding box center [657, 283] width 129 height 9
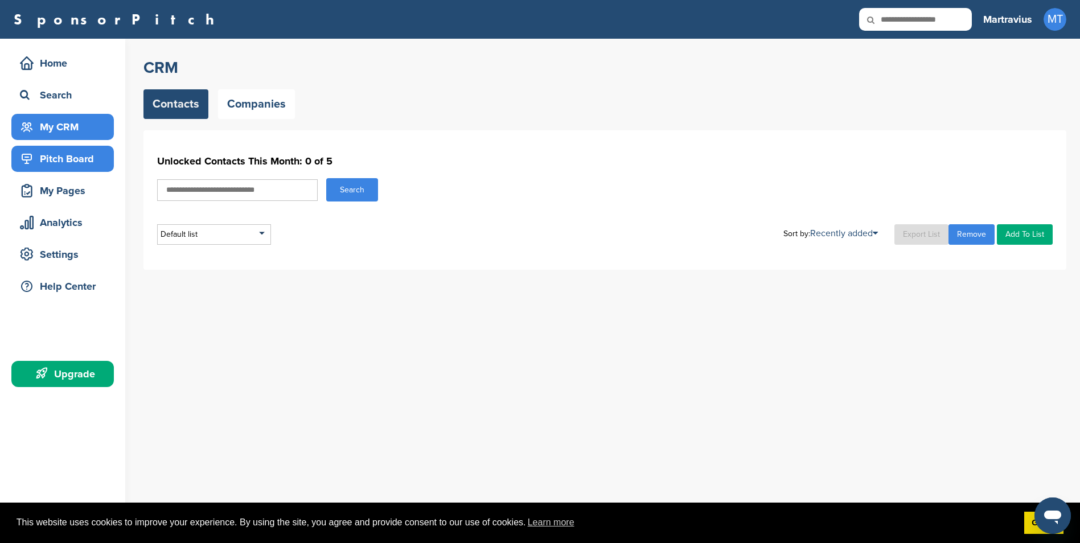
click at [85, 164] on div "Pitch Board" at bounding box center [65, 159] width 97 height 20
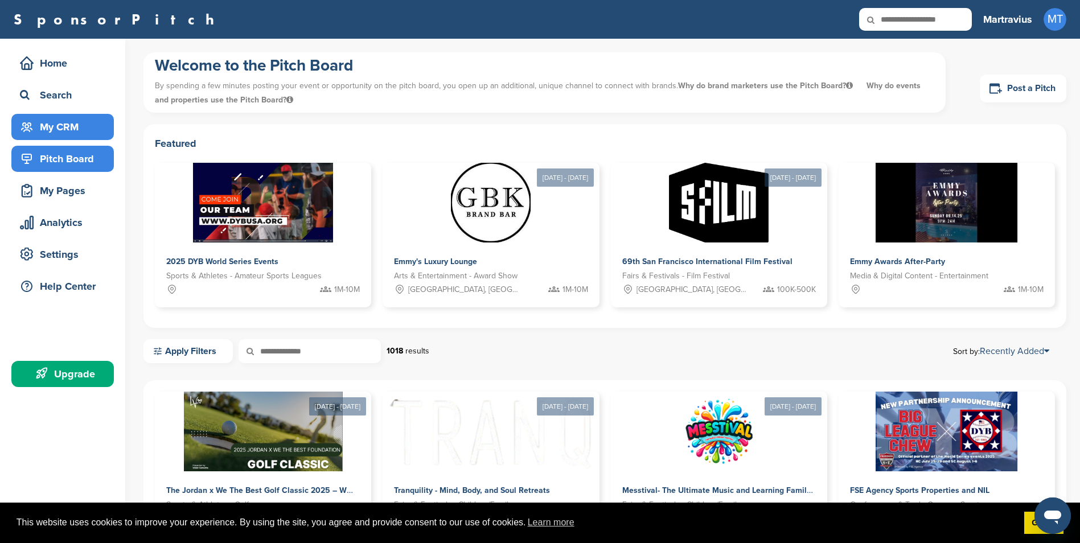
click at [72, 135] on div "My CRM" at bounding box center [65, 127] width 97 height 20
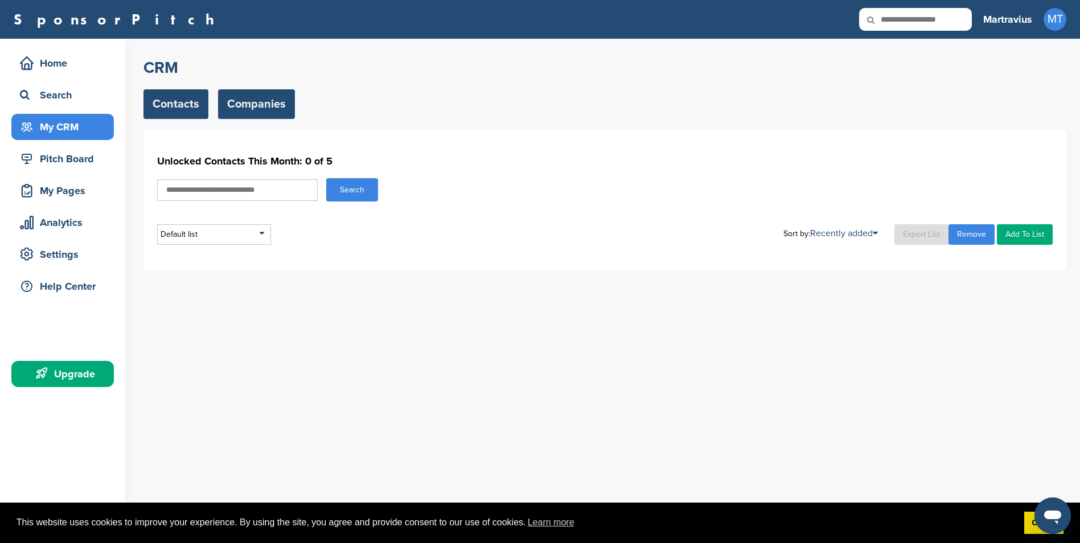
click at [251, 106] on link "Companies" at bounding box center [256, 104] width 77 height 30
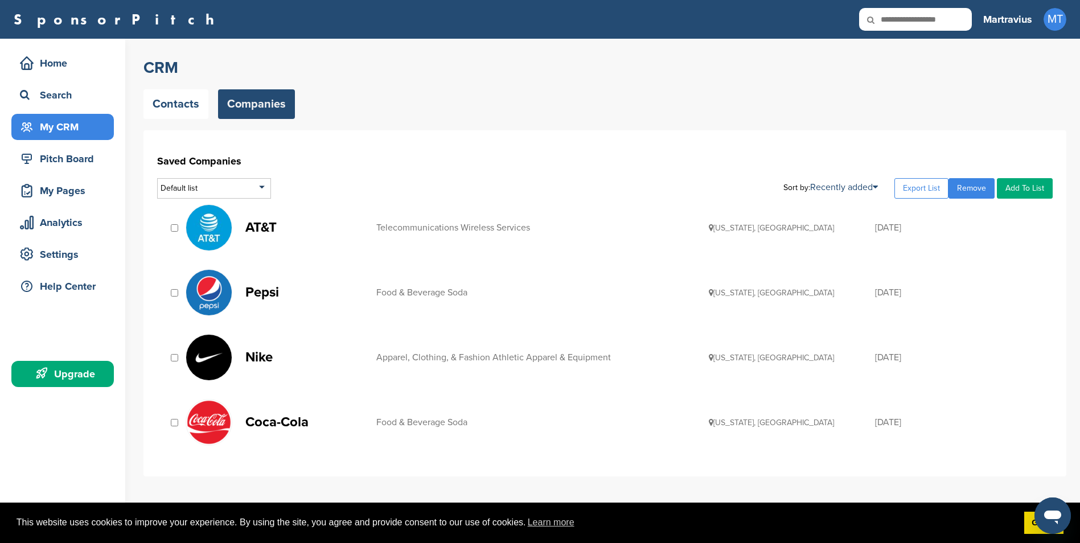
click at [241, 308] on link "Pepsi Food & Beverage Soda [US_STATE], [GEOGRAPHIC_DATA] [DATE]" at bounding box center [613, 292] width 855 height 47
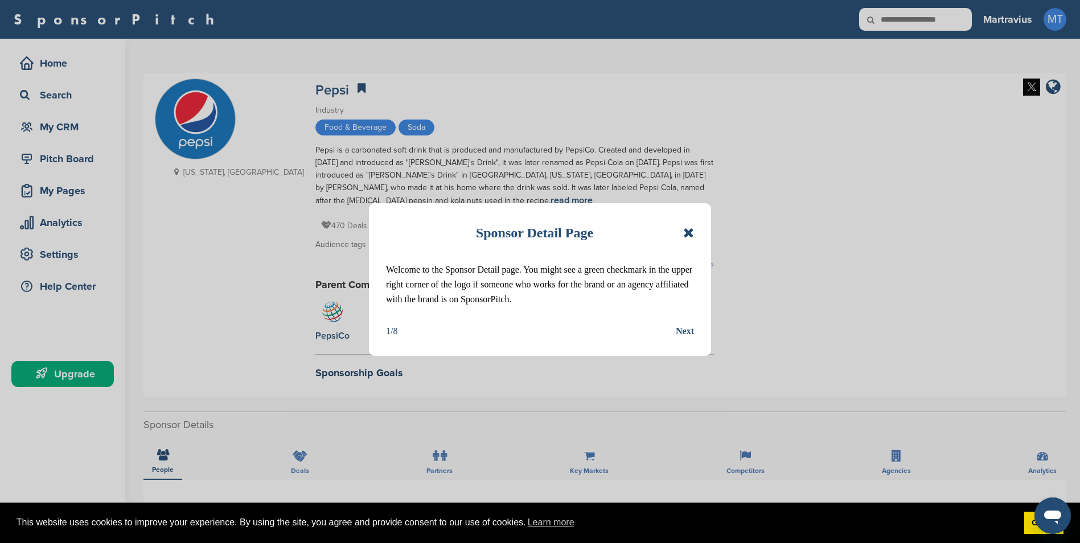
click at [677, 328] on div "Next" at bounding box center [685, 331] width 18 height 15
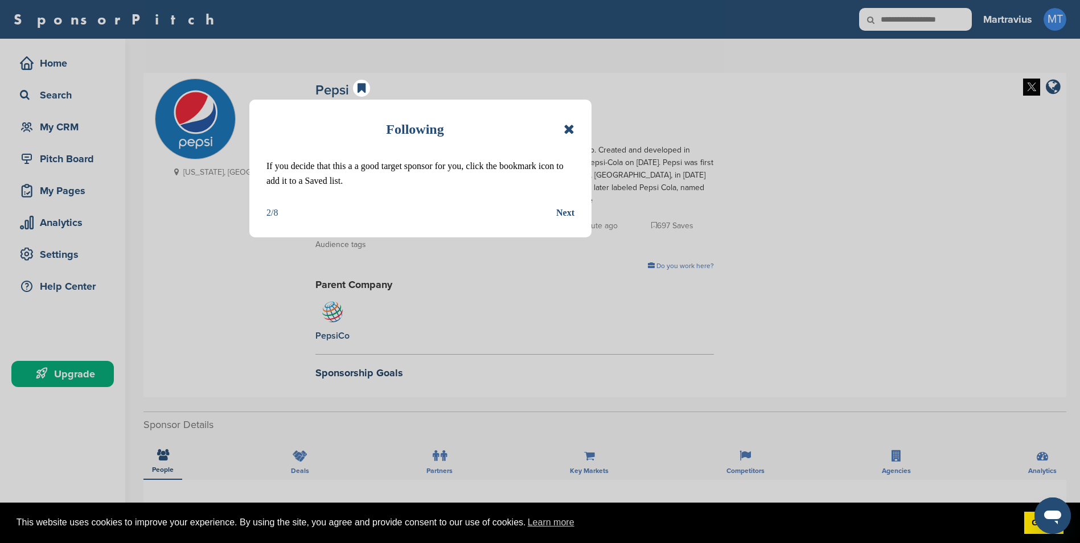
click at [565, 213] on div "Next" at bounding box center [565, 212] width 18 height 15
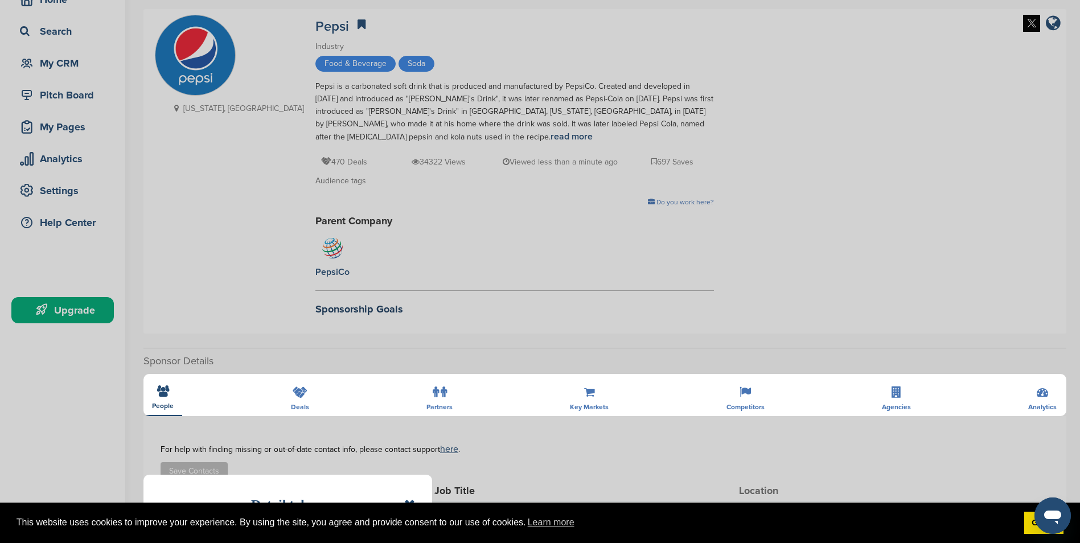
scroll to position [285, 0]
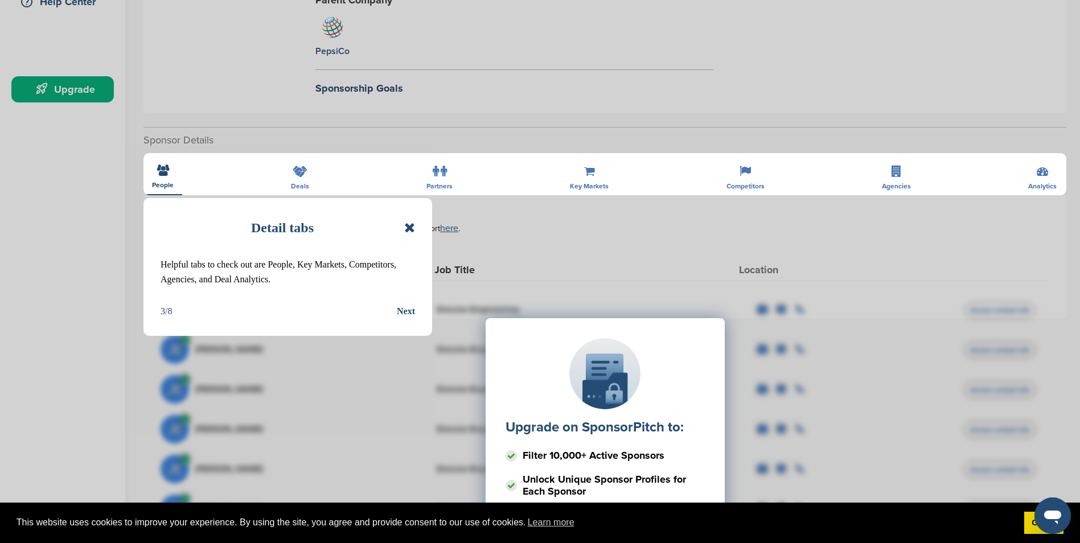
click at [408, 306] on div "Upgrade on SponsorPitch to: Filter 10,000+ Active Sponsors Unlock Unique Sponso…" at bounding box center [605, 432] width 888 height 285
click at [406, 308] on div "Upgrade on SponsorPitch to: Filter 10,000+ Active Sponsors Unlock Unique Sponso…" at bounding box center [605, 432] width 888 height 285
click at [404, 310] on div "Upgrade on SponsorPitch to: Filter 10,000+ Active Sponsors Unlock Unique Sponso…" at bounding box center [605, 432] width 888 height 285
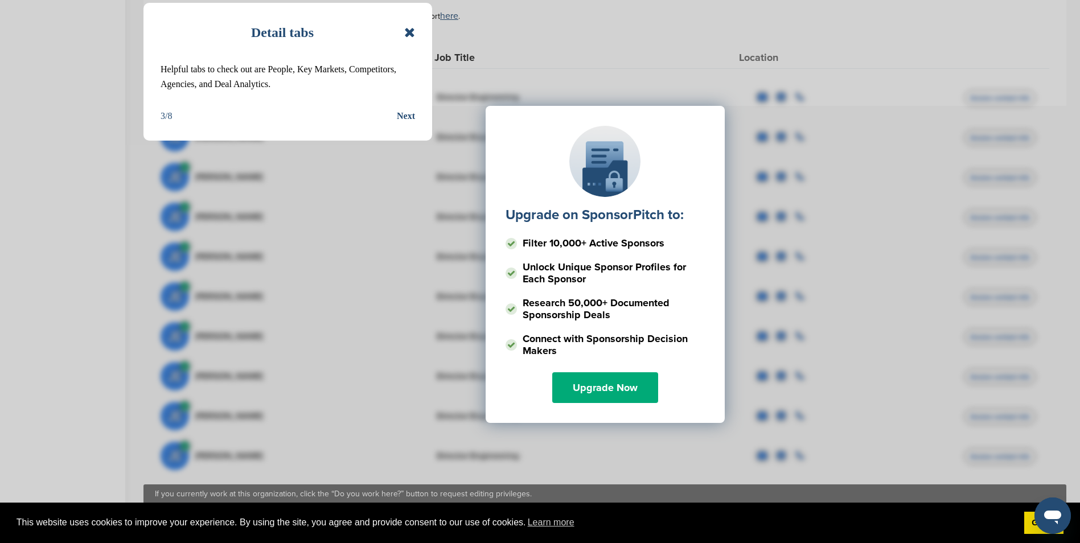
scroll to position [626, 0]
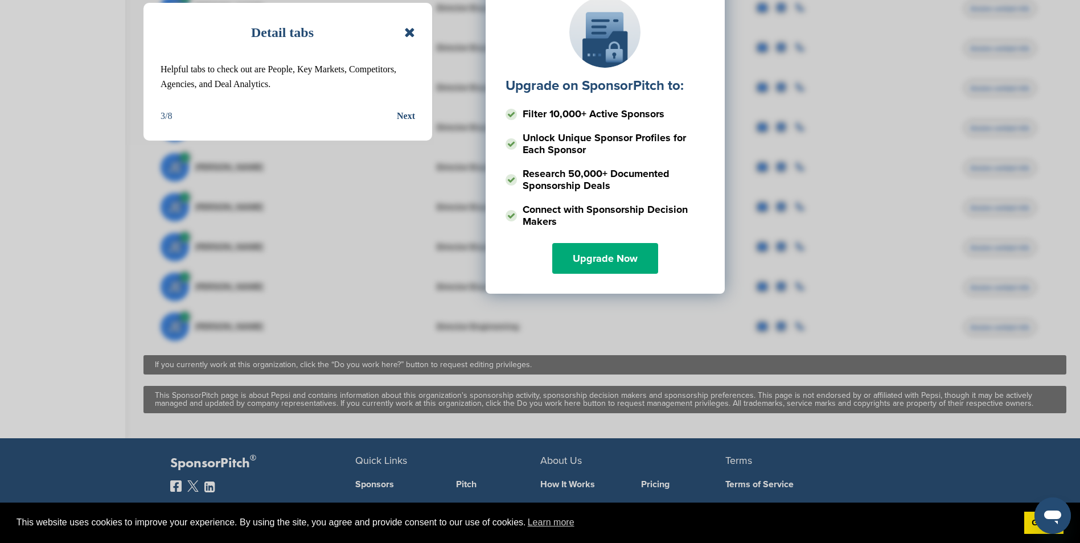
click at [630, 308] on div "Detail tabs Helpful tabs to check out are People, Key Markets, Competitors, Age…" at bounding box center [540, 271] width 1080 height 543
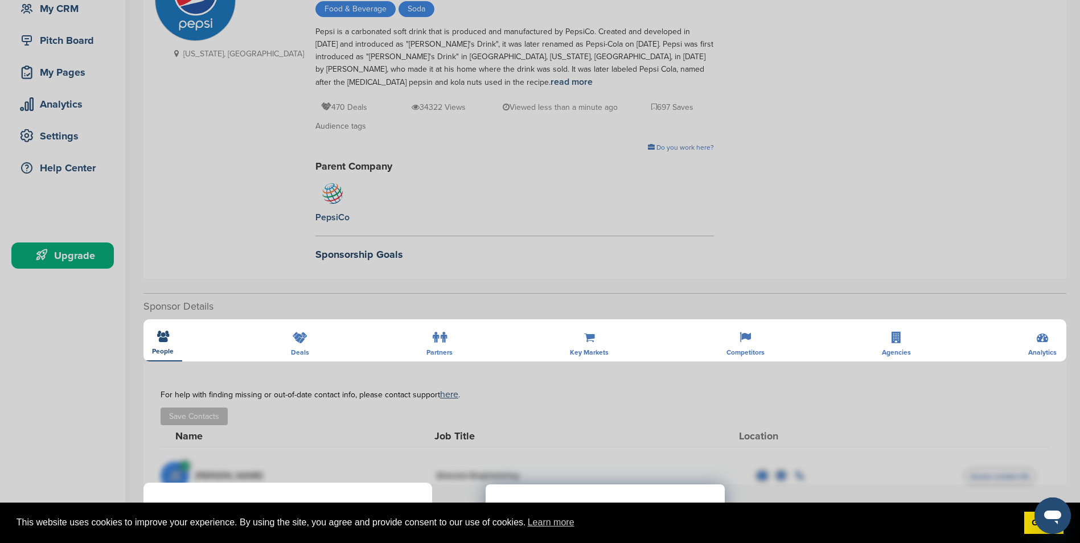
scroll to position [228, 0]
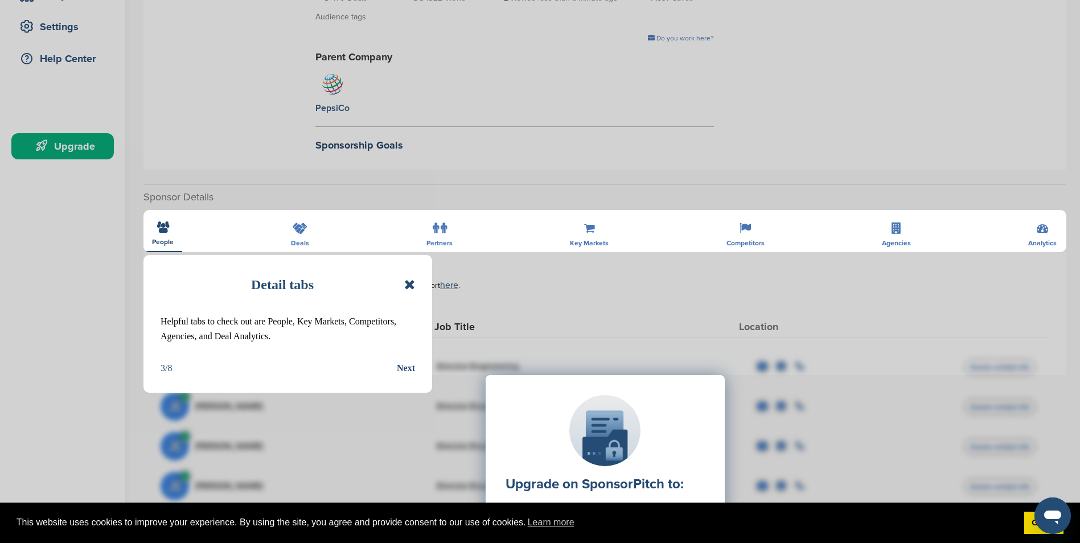
click at [408, 287] on icon at bounding box center [409, 285] width 11 height 14
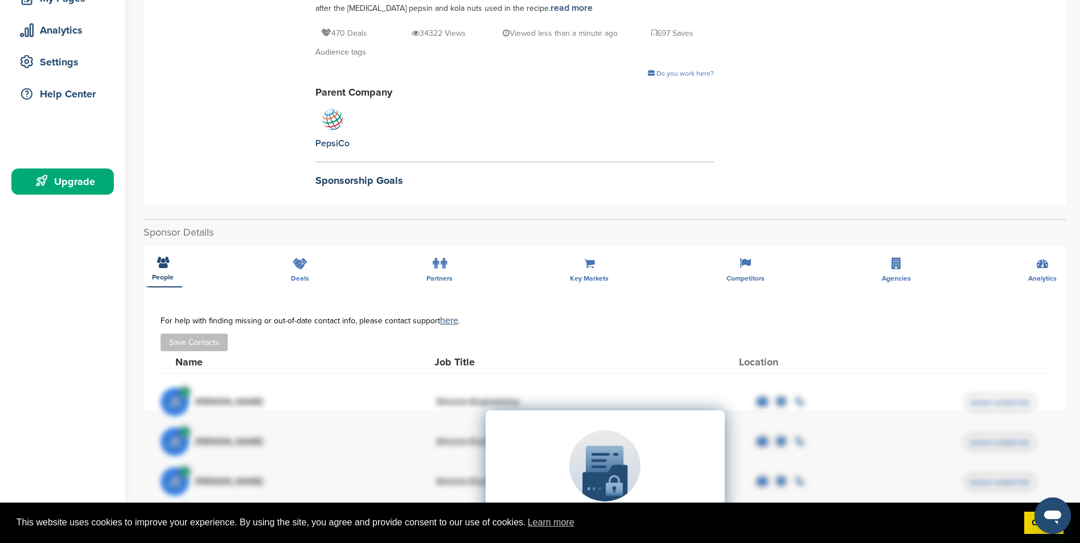
scroll to position [0, 0]
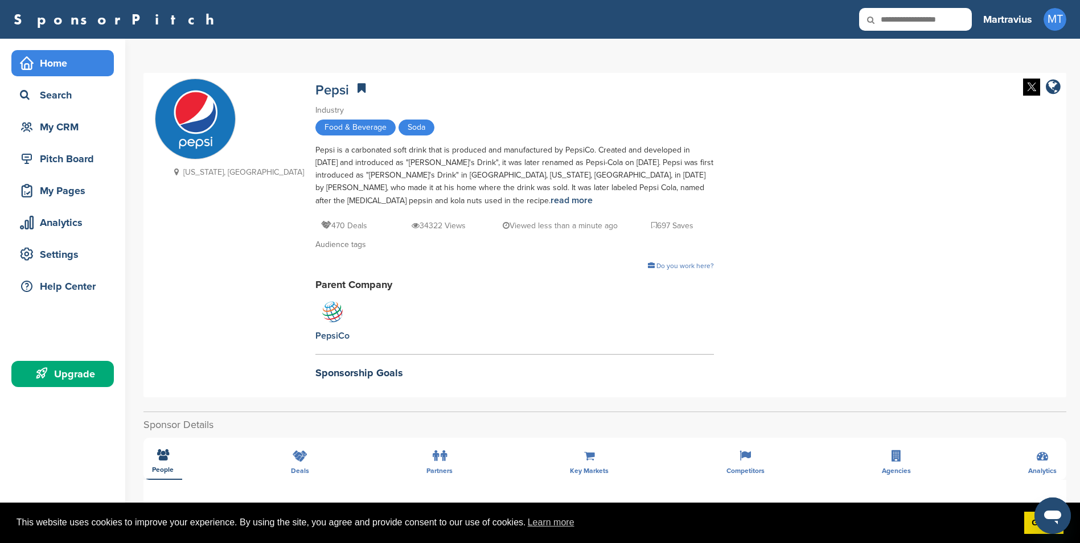
click at [46, 66] on div "Home" at bounding box center [65, 63] width 97 height 20
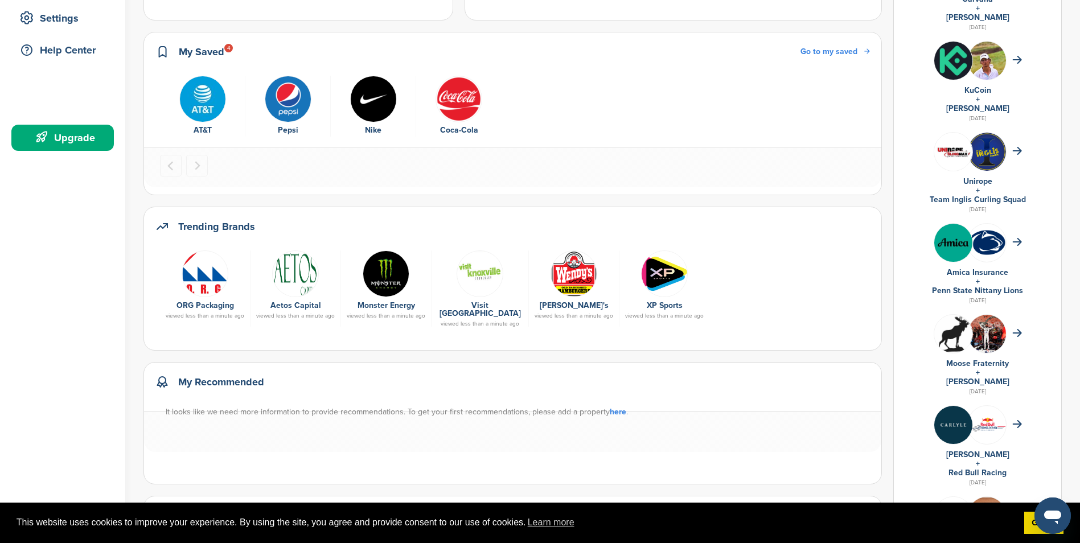
scroll to position [228, 0]
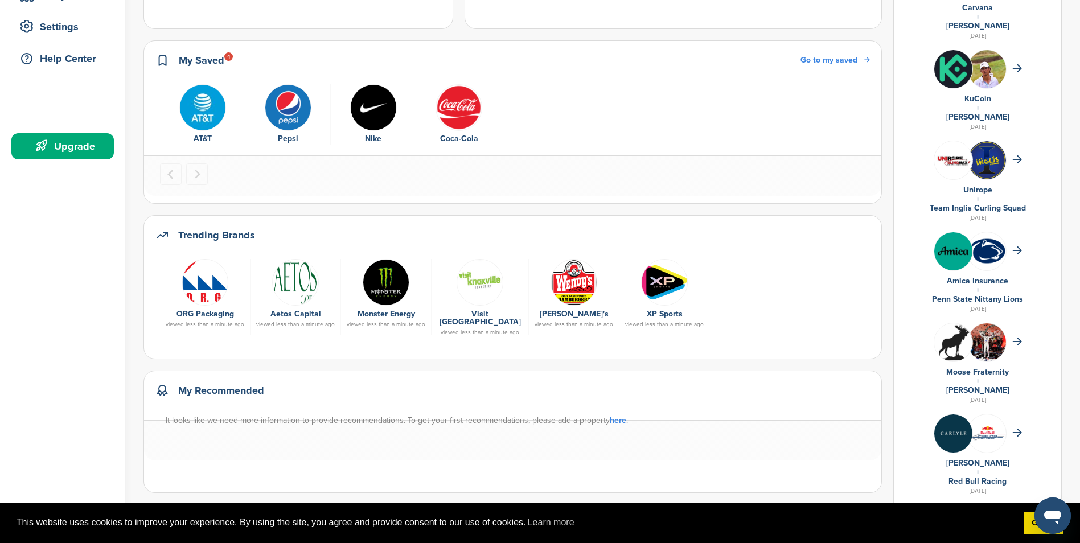
click at [385, 283] on img at bounding box center [386, 282] width 47 height 47
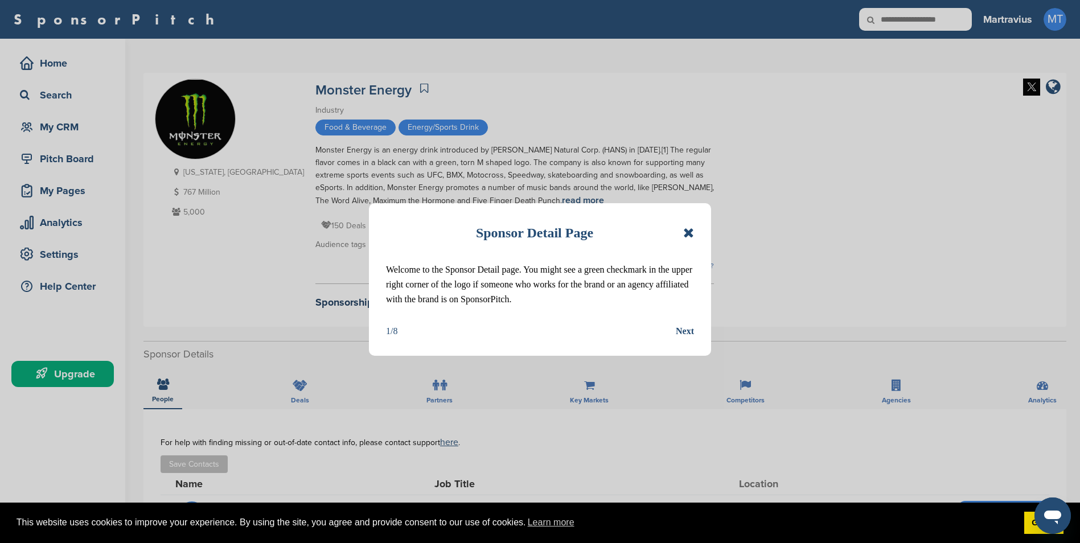
click at [686, 232] on icon at bounding box center [688, 233] width 11 height 14
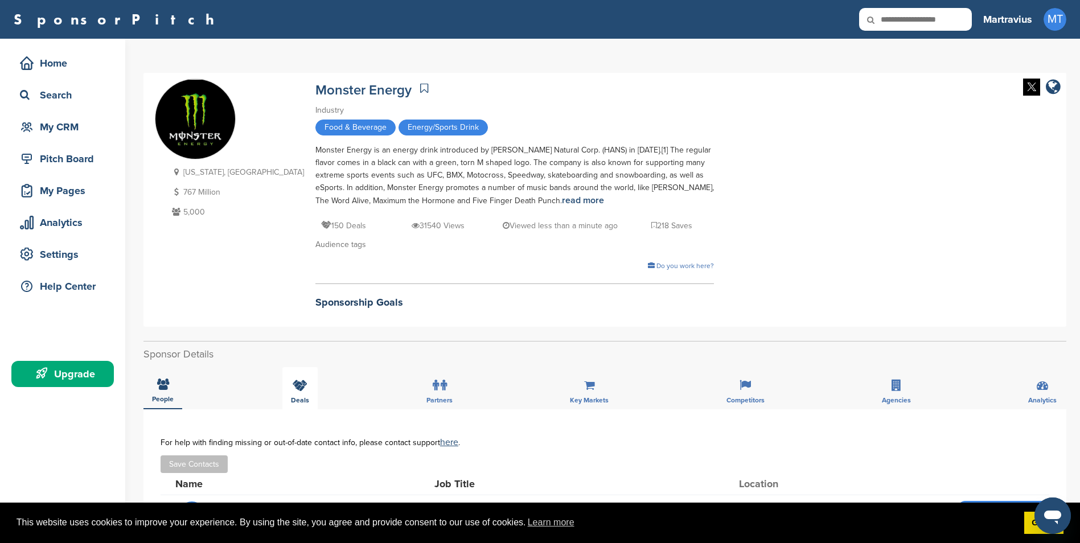
click at [302, 392] on div "Deals" at bounding box center [299, 388] width 35 height 42
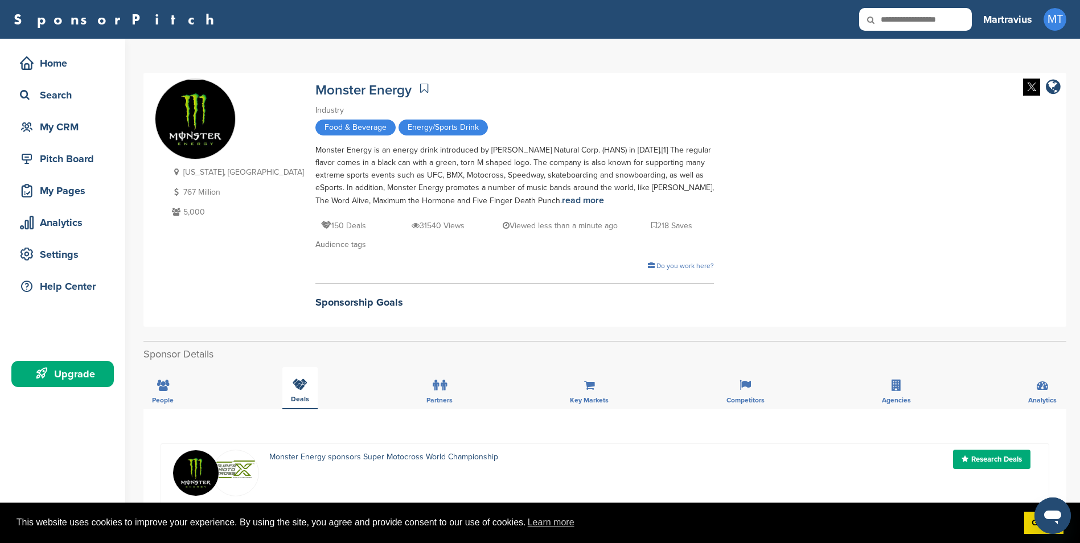
scroll to position [285, 0]
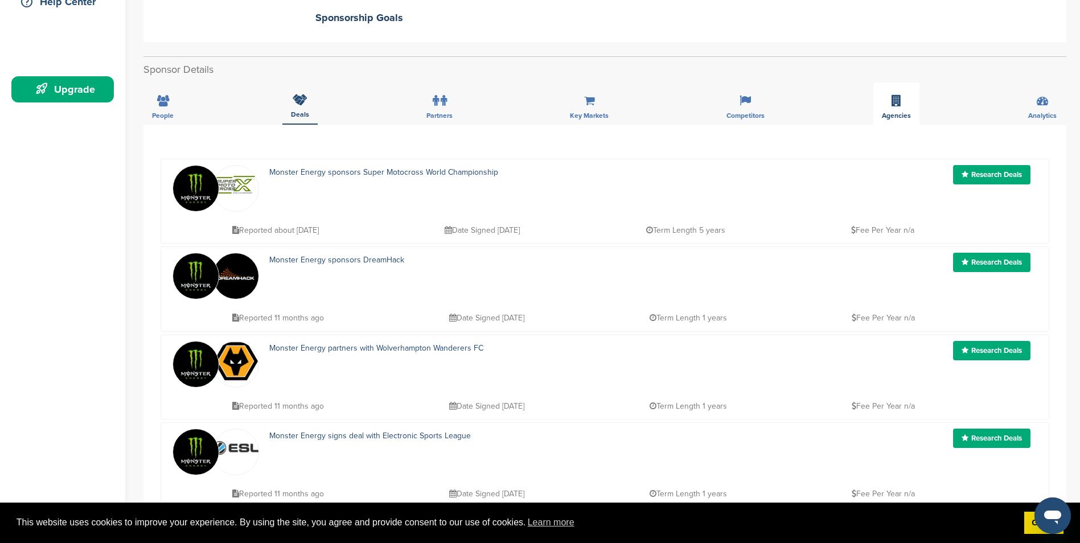
click at [906, 109] on div "Agencies" at bounding box center [896, 104] width 46 height 42
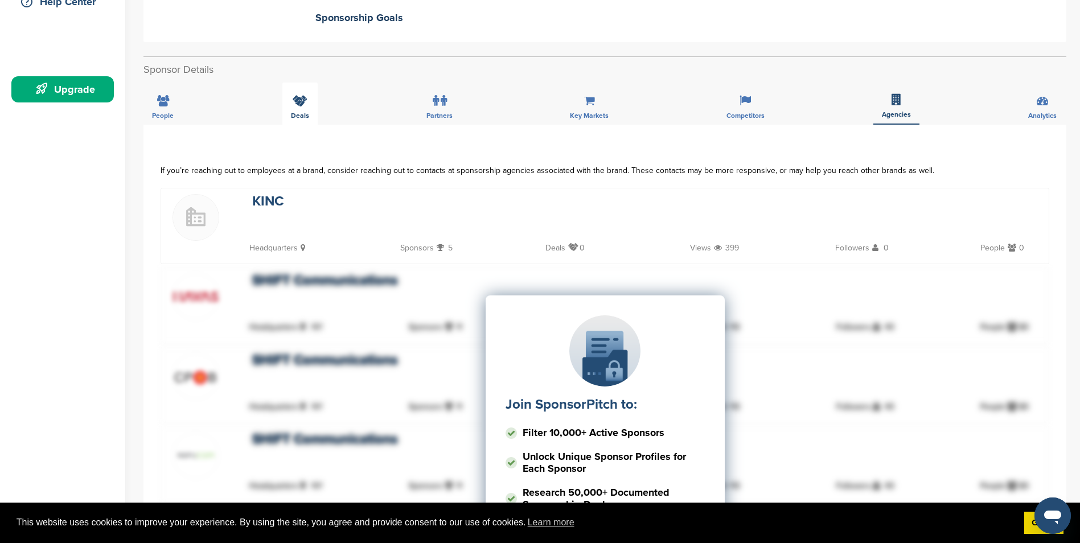
click at [299, 118] on span "Deals" at bounding box center [300, 115] width 18 height 7
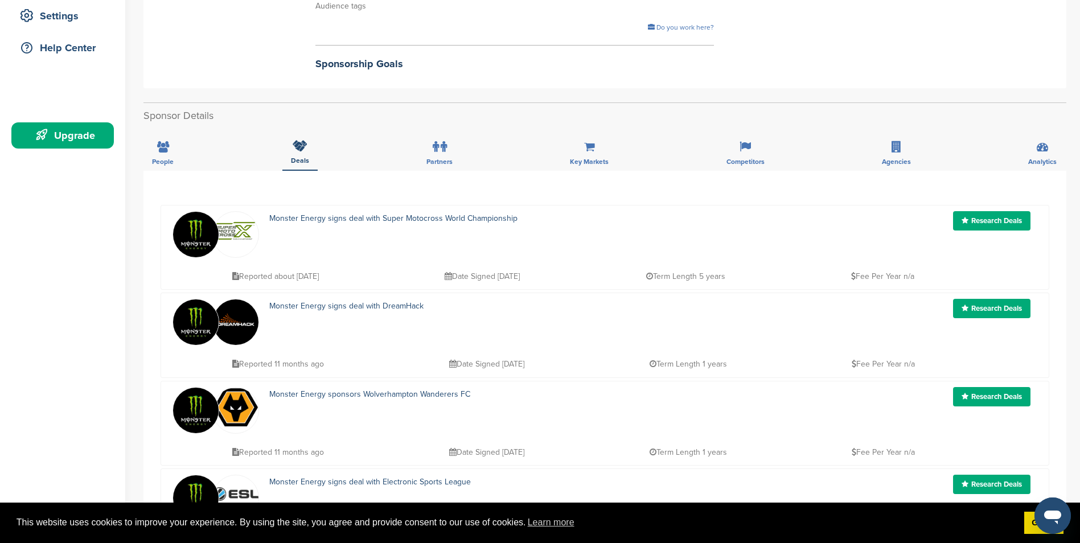
scroll to position [73, 0]
